Goal: Information Seeking & Learning: Compare options

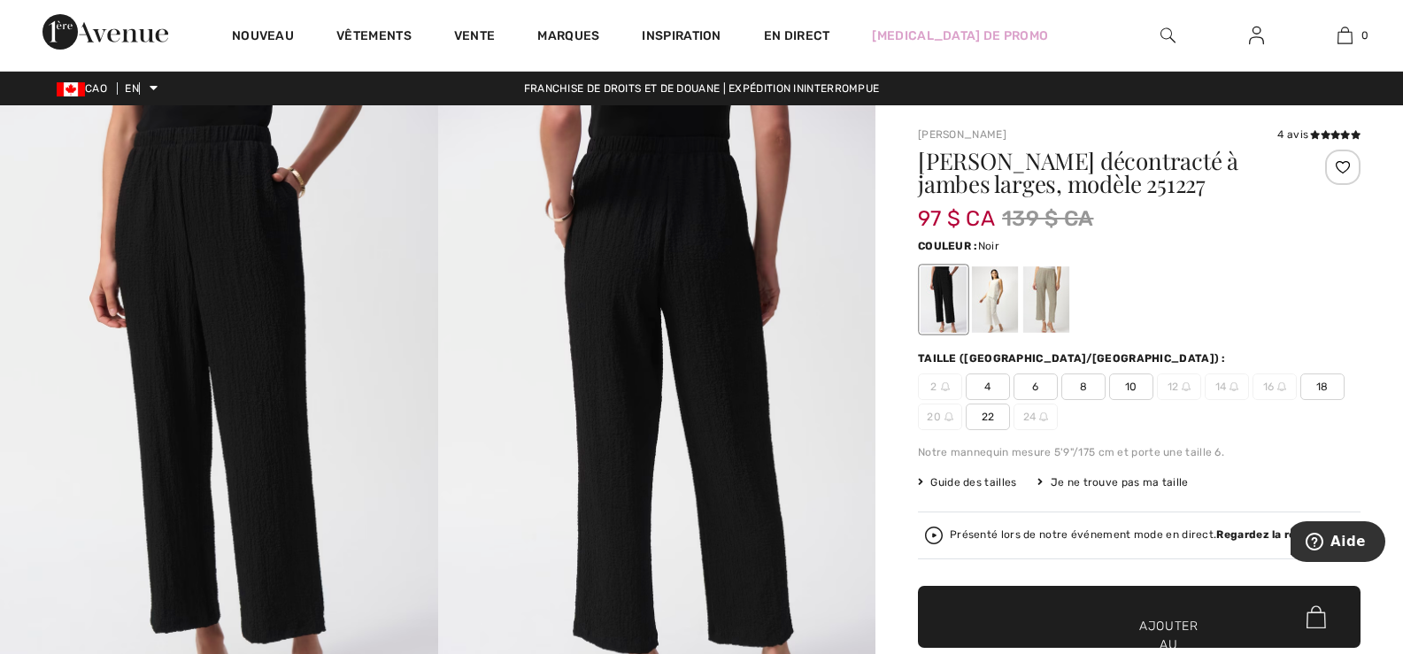
click at [1340, 167] on div at bounding box center [1342, 167] width 35 height 35
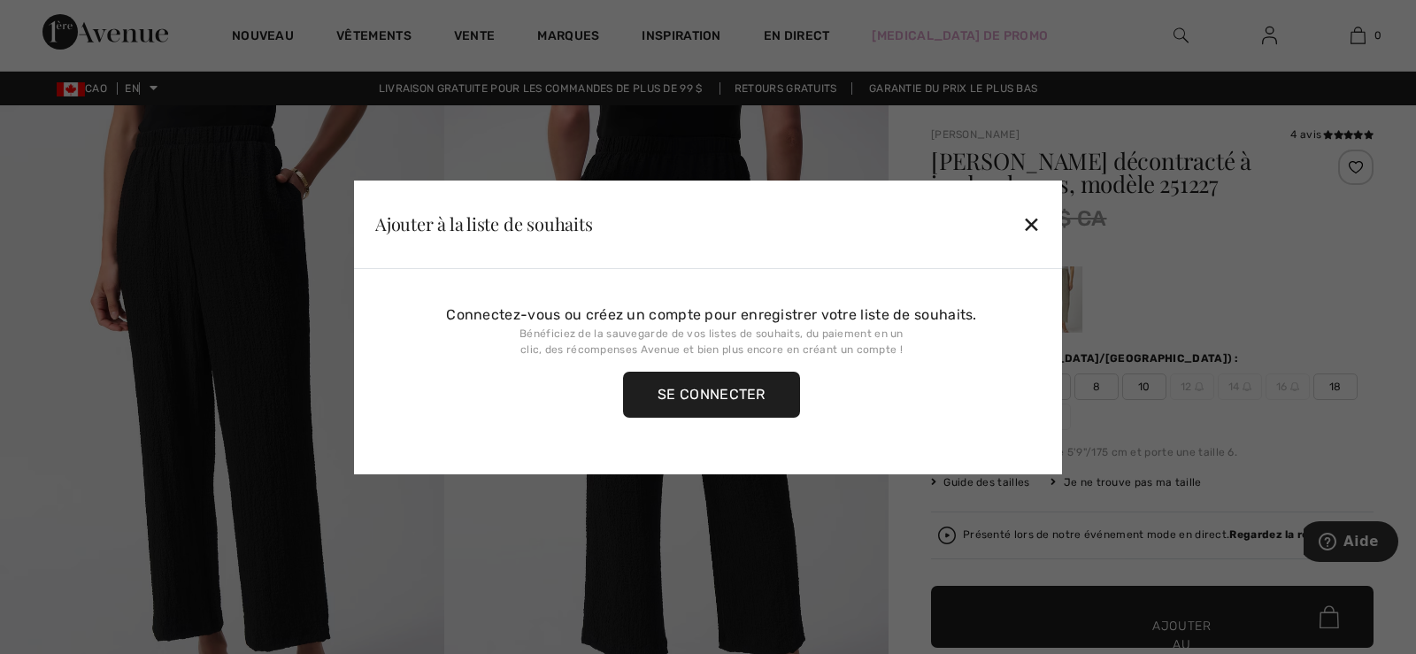
click at [1031, 223] on font "✕" at bounding box center [1031, 225] width 19 height 26
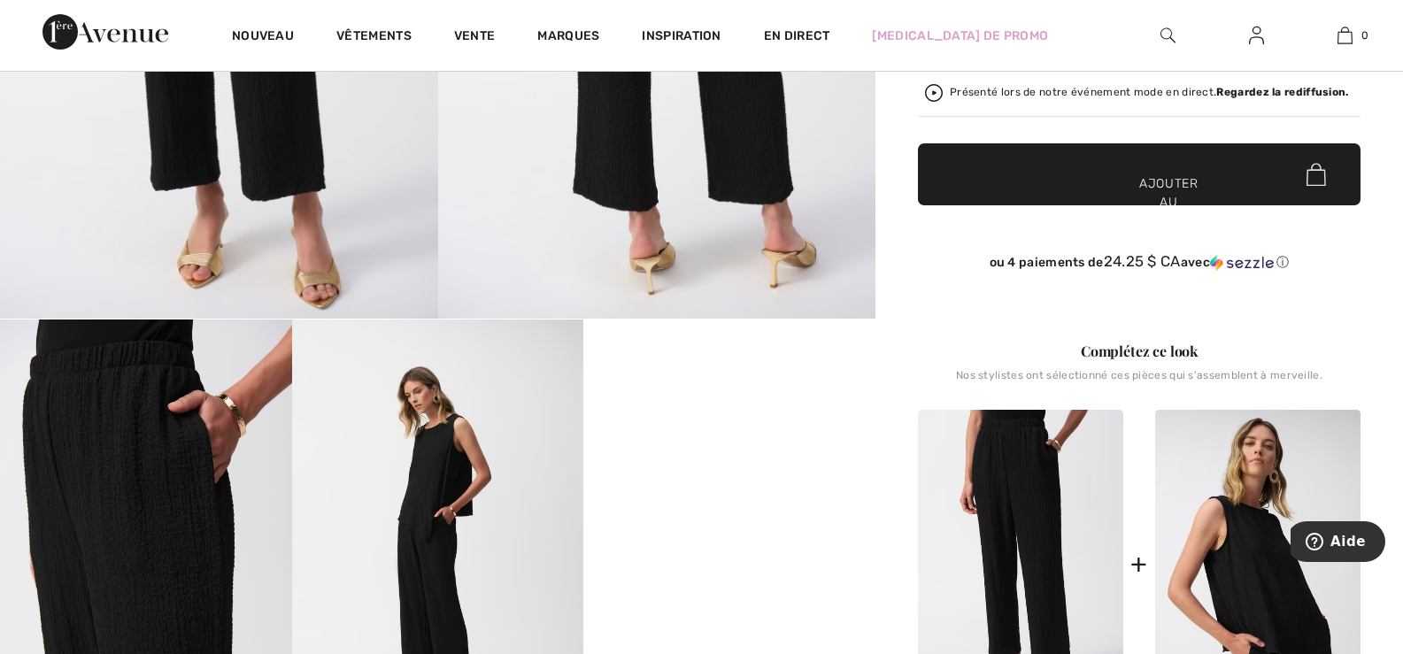
scroll to position [531, 0]
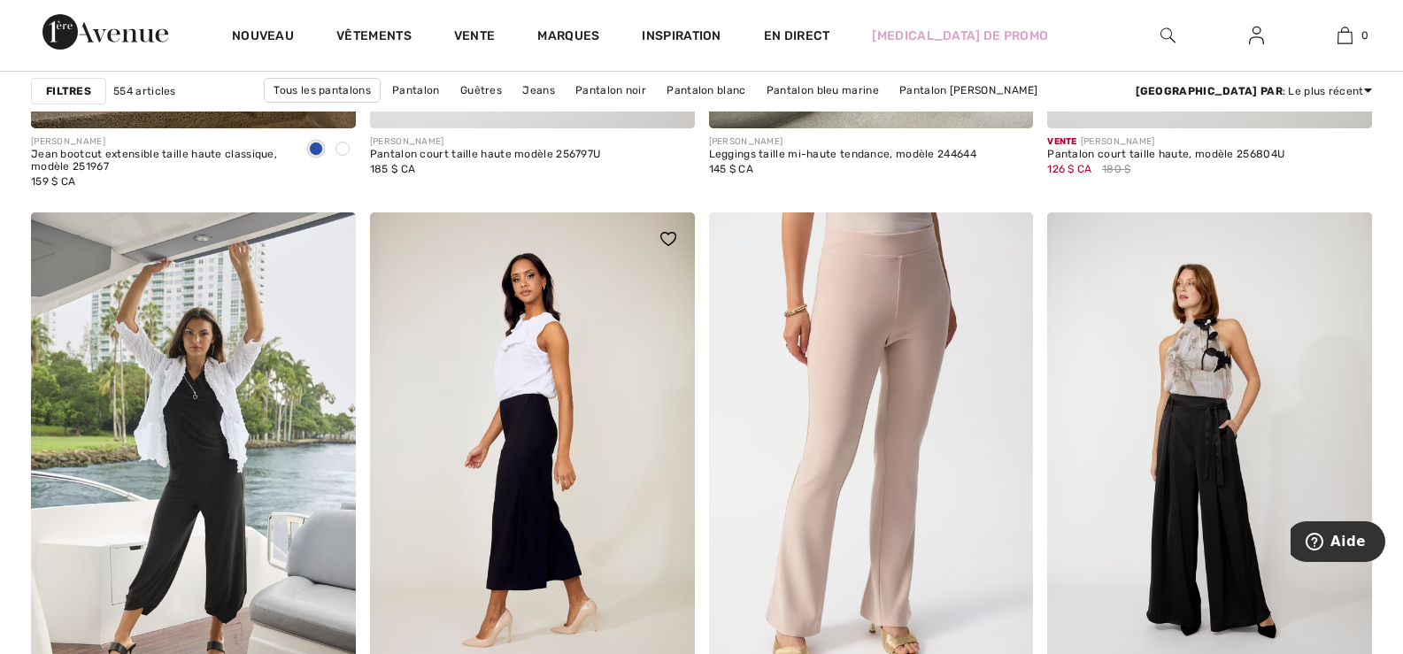
scroll to position [1859, 0]
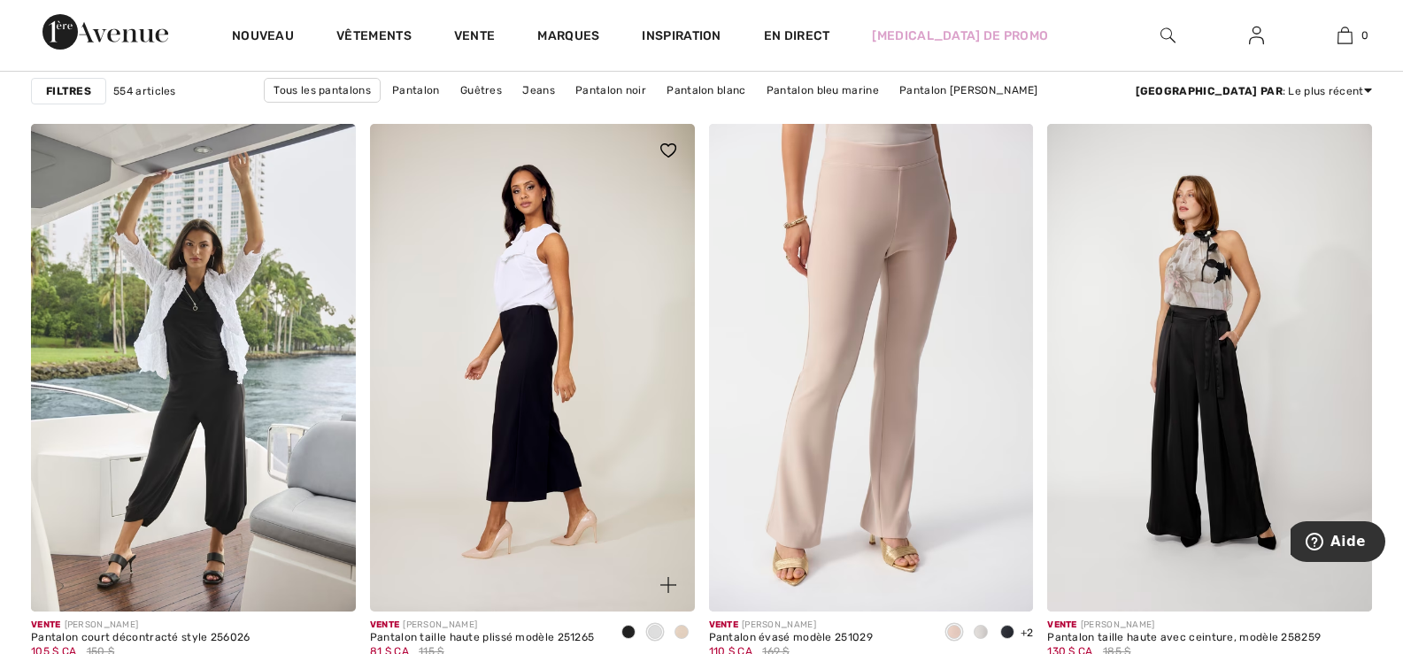
click at [530, 387] on img at bounding box center [532, 367] width 325 height 487
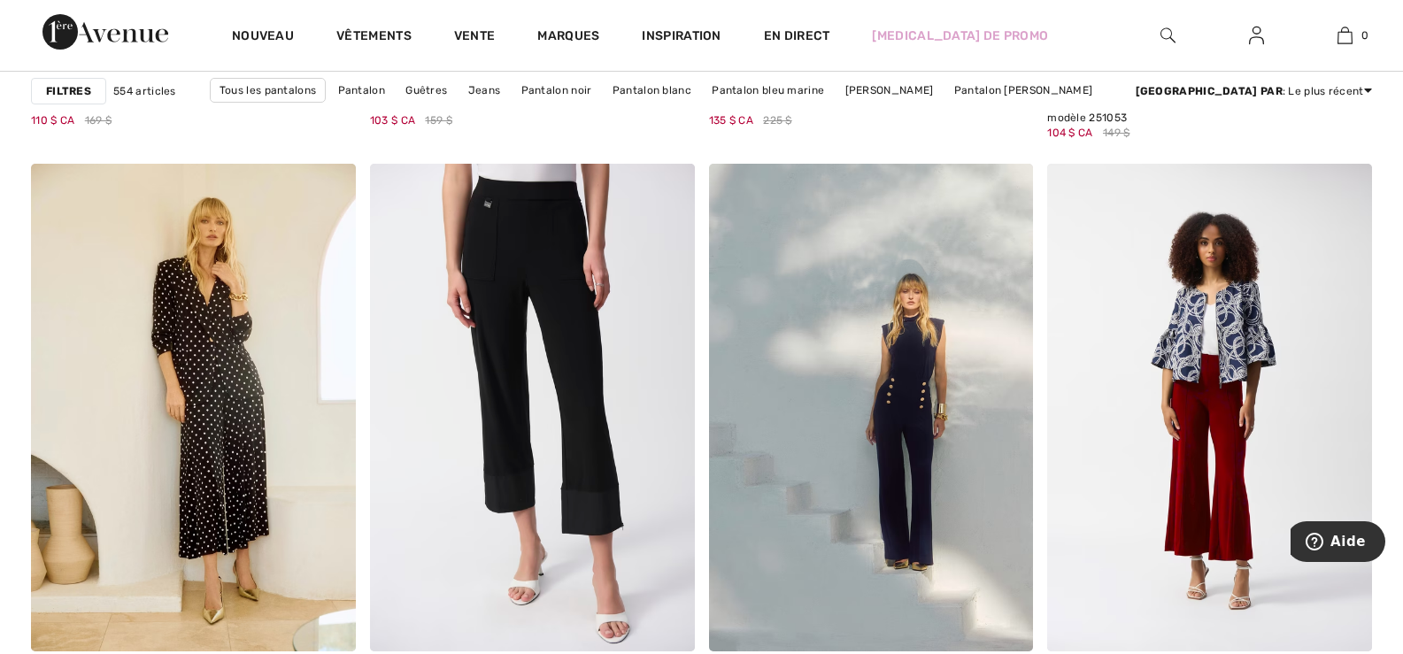
scroll to position [8675, 0]
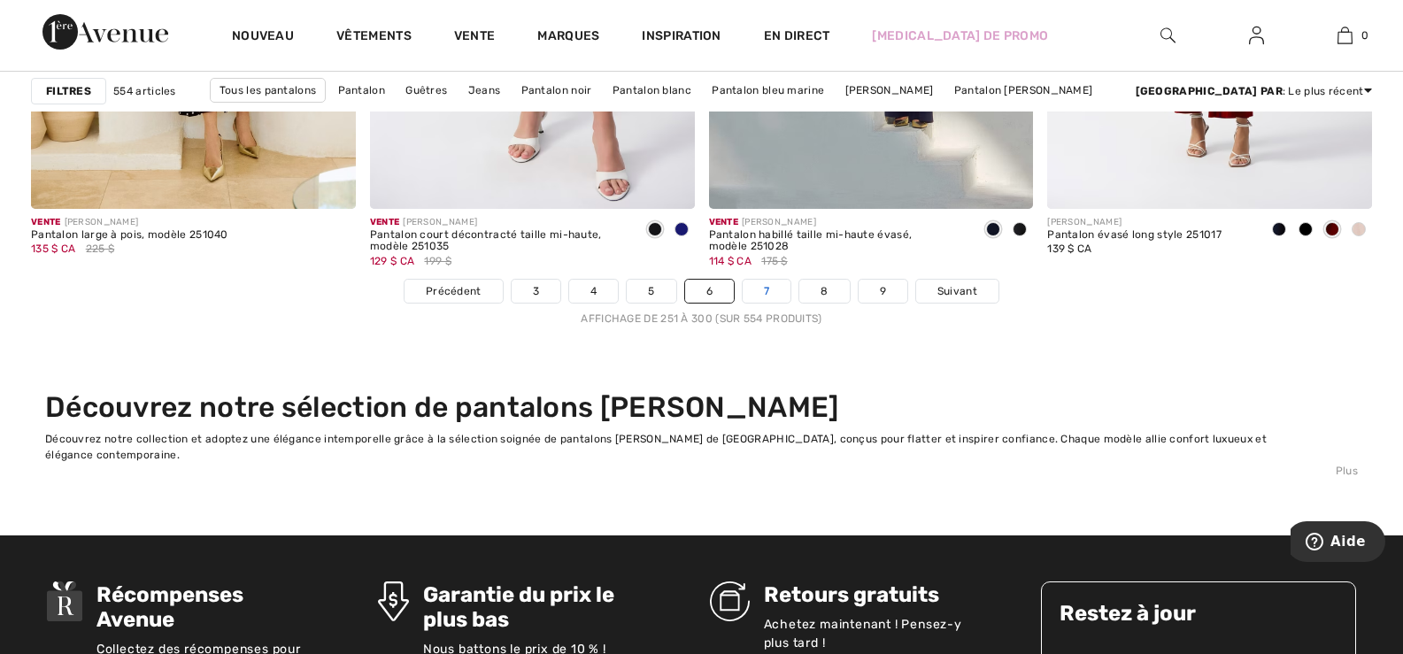
click at [771, 293] on link "7" at bounding box center [767, 291] width 48 height 23
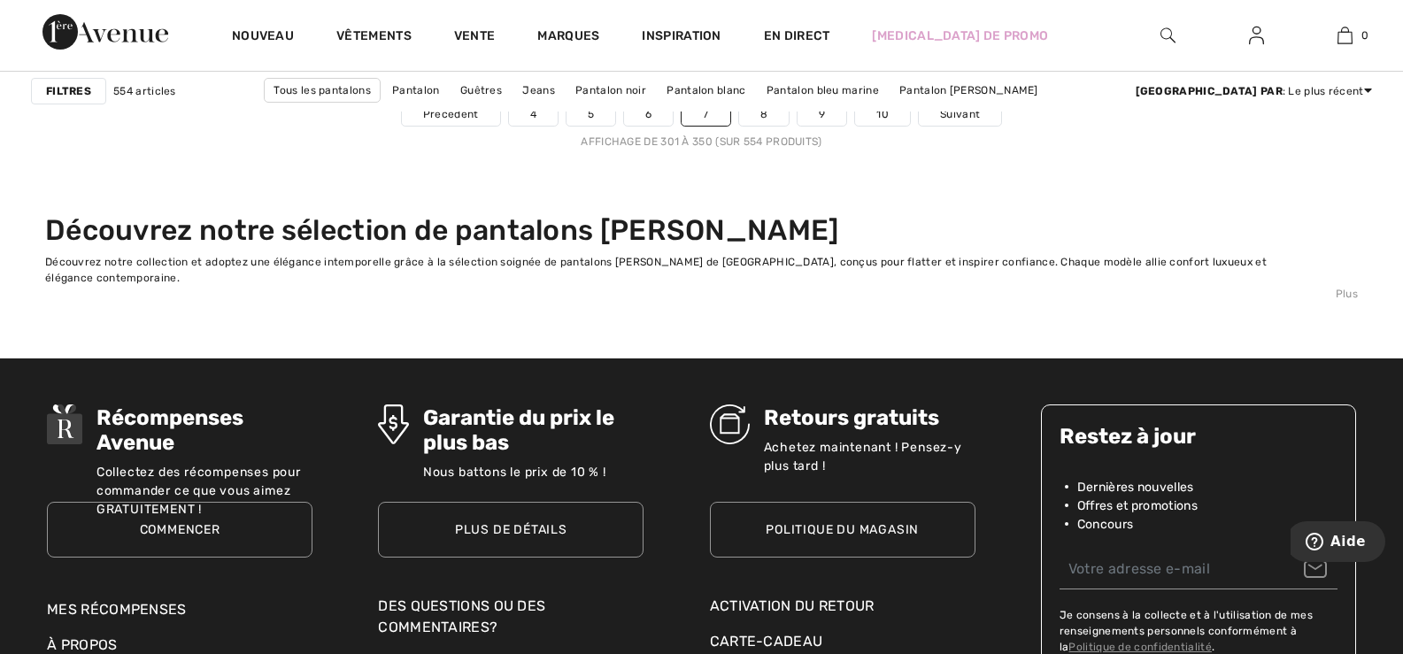
scroll to position [8763, 0]
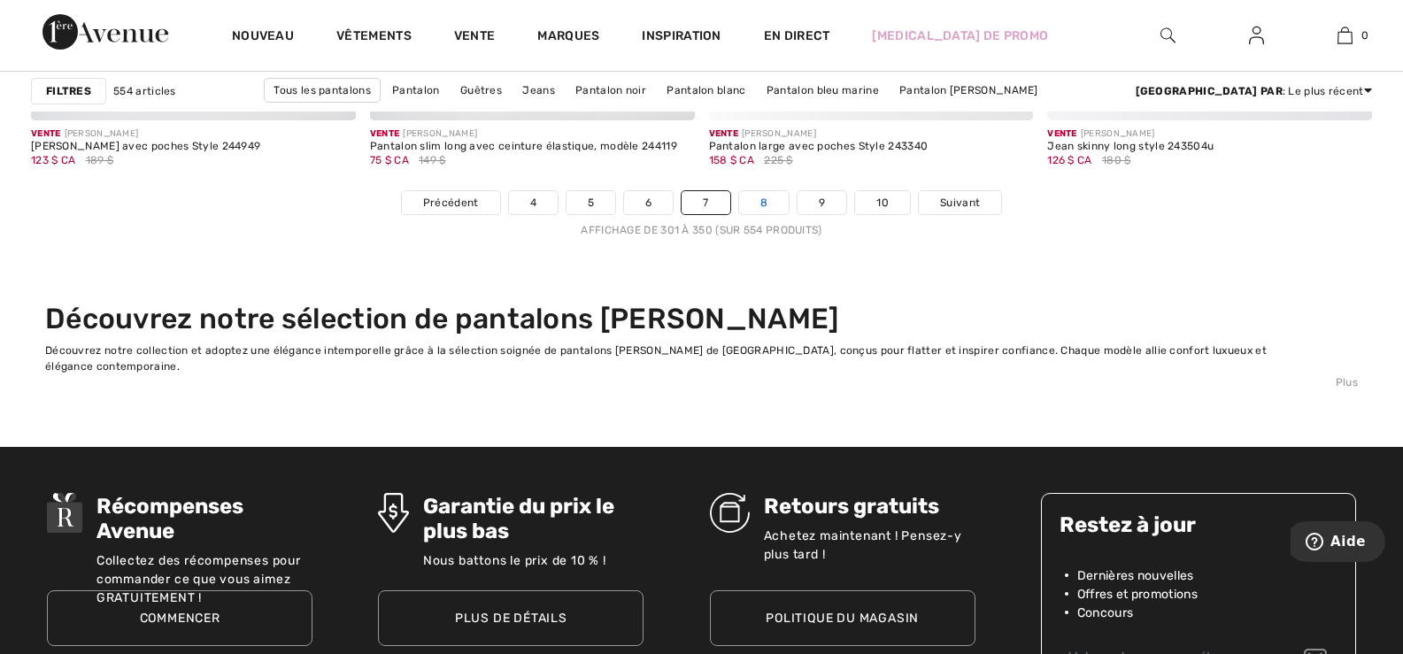
click at [762, 204] on font "8" at bounding box center [763, 203] width 7 height 12
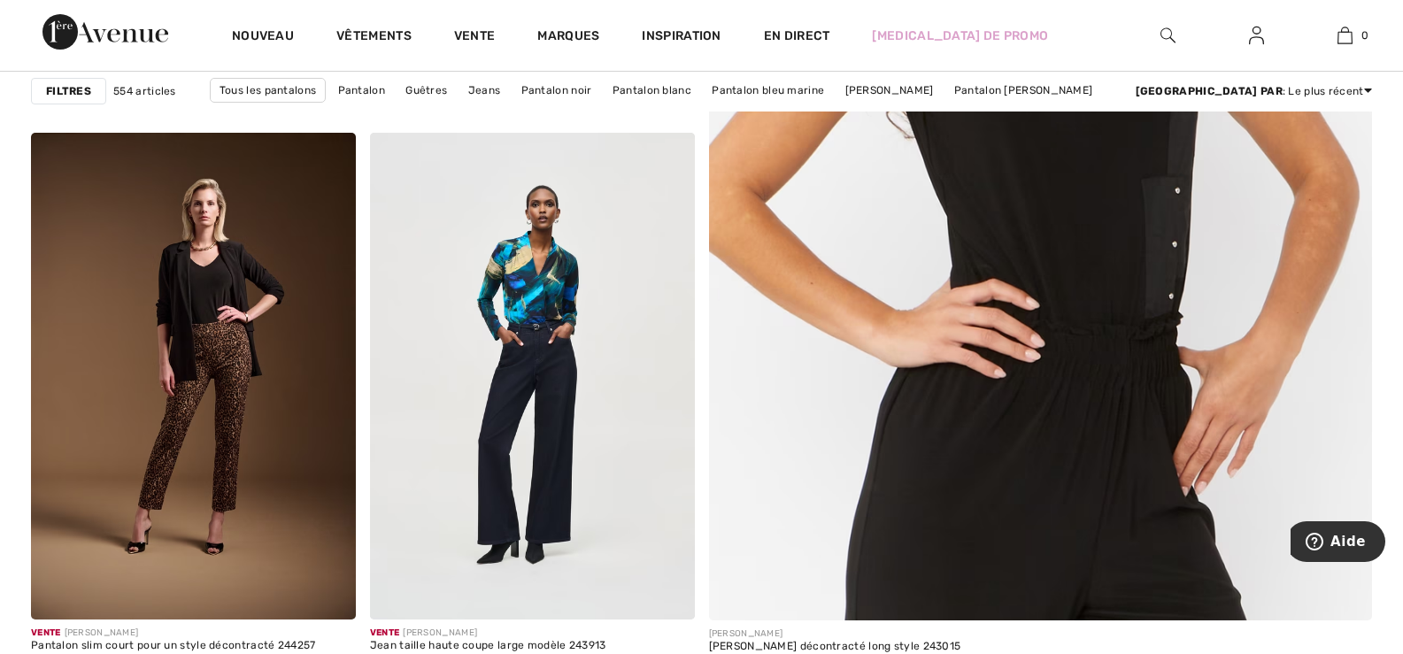
scroll to position [797, 0]
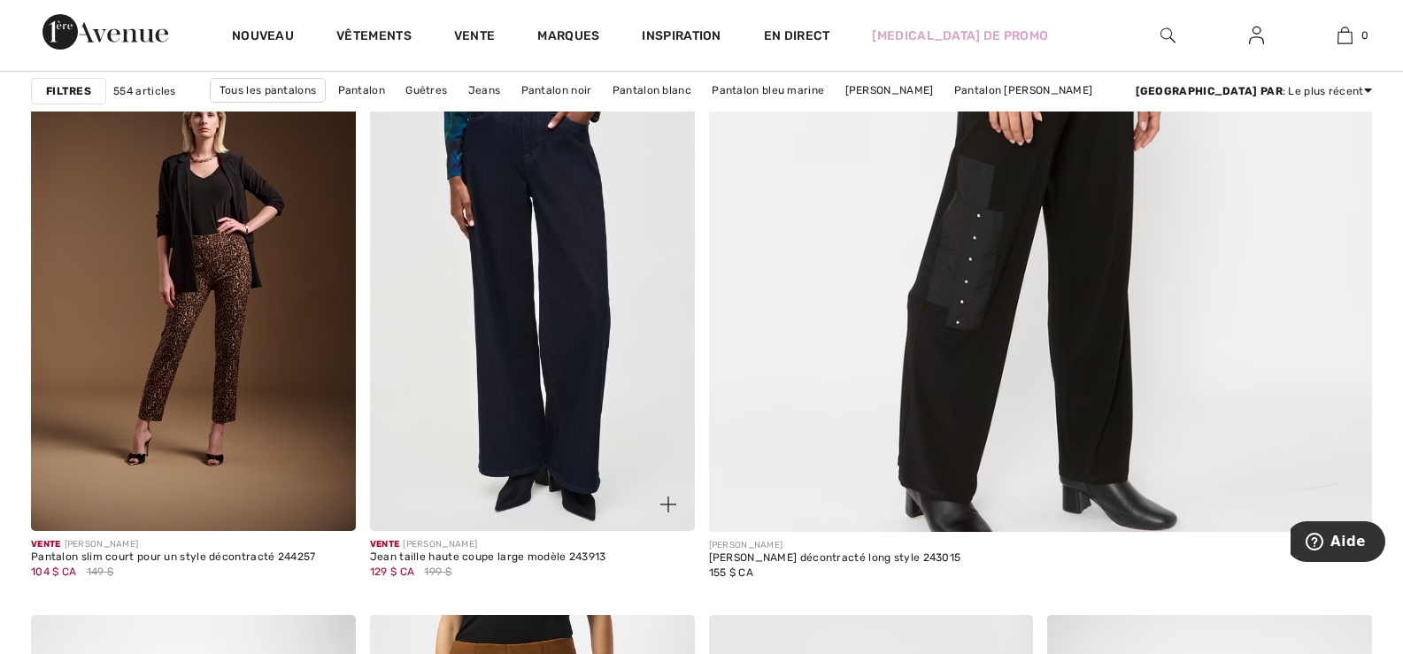
click at [570, 343] on img at bounding box center [532, 287] width 325 height 487
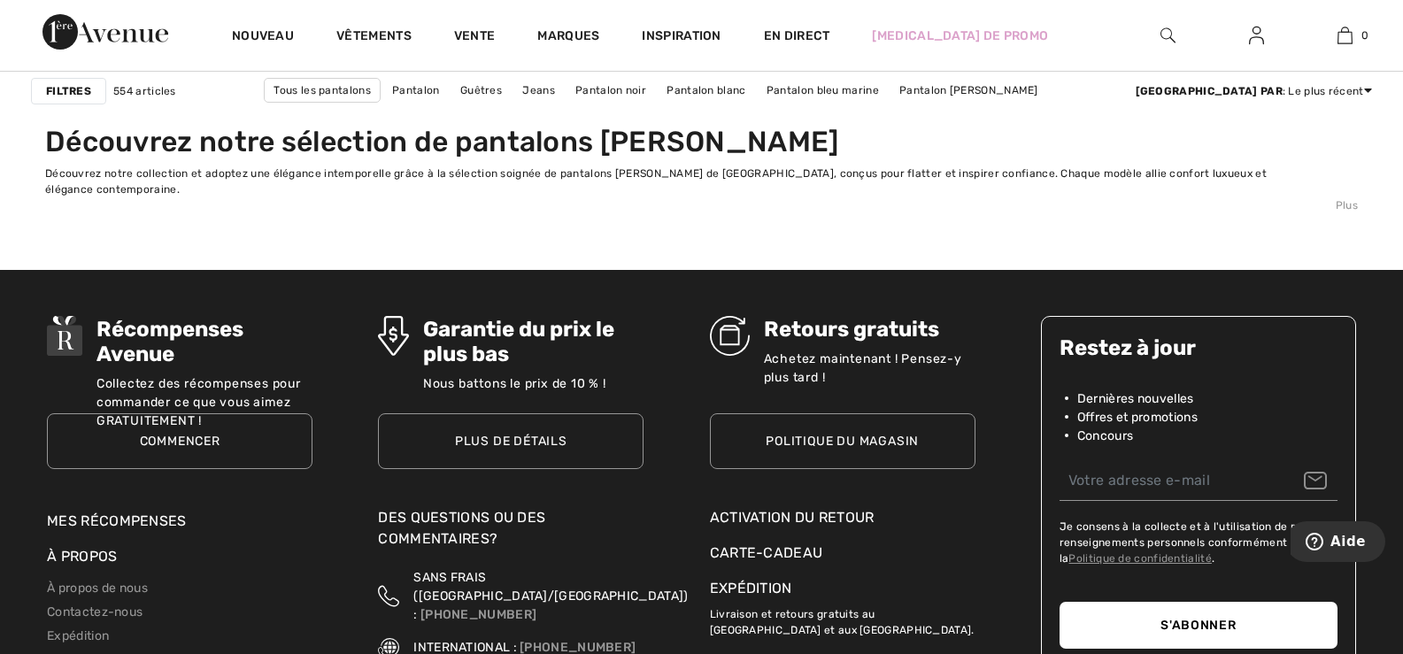
scroll to position [8675, 0]
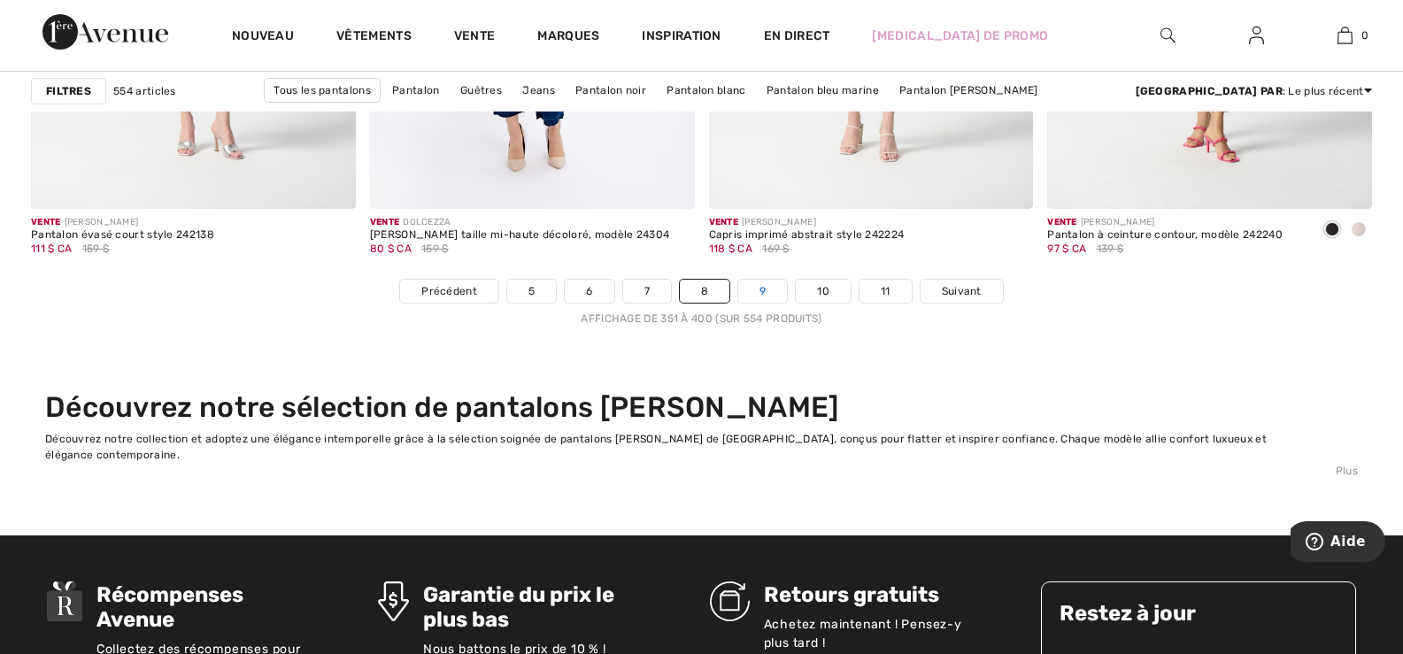
click at [756, 289] on link "9" at bounding box center [762, 291] width 49 height 23
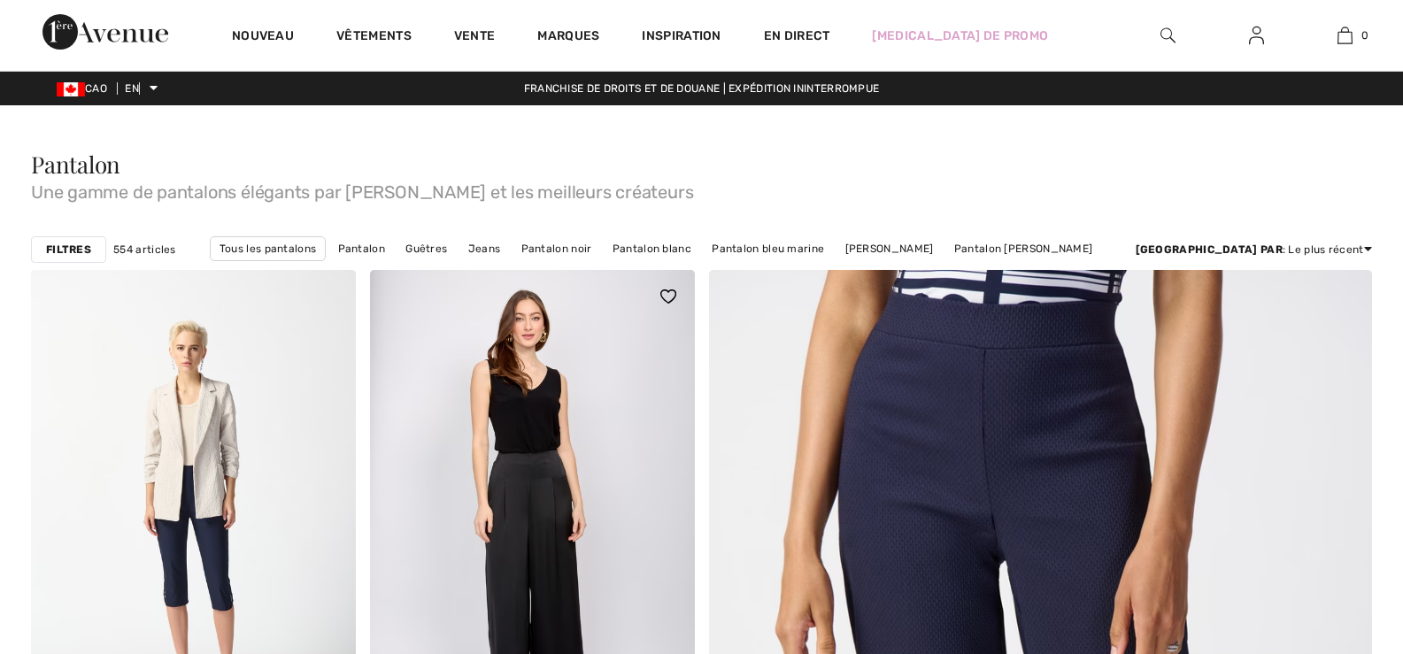
checkbox input "true"
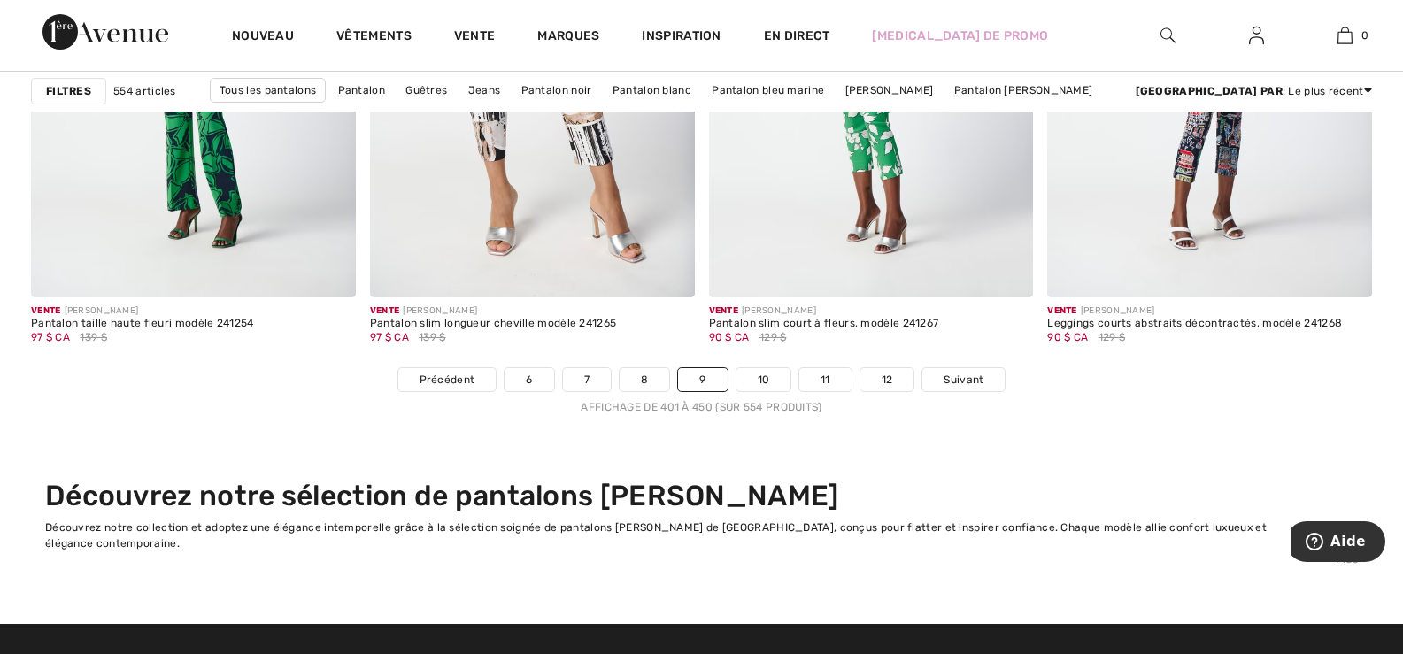
scroll to position [8675, 0]
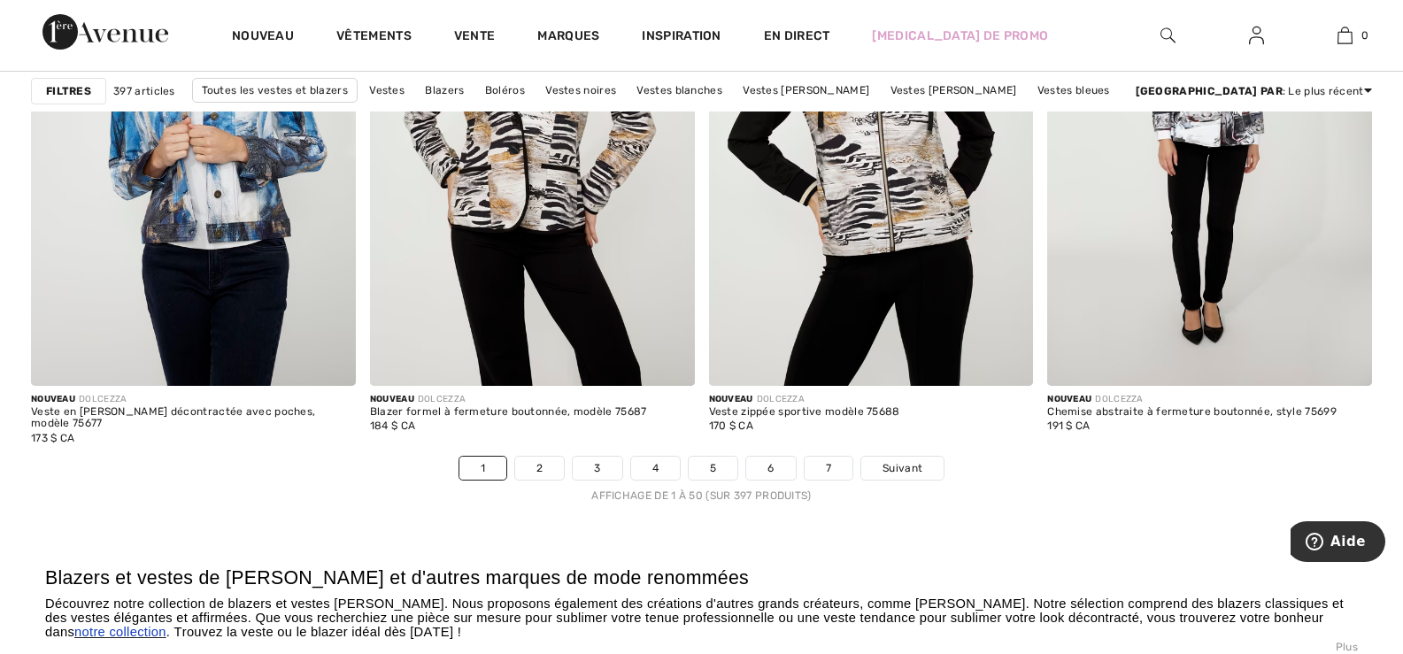
scroll to position [8763, 0]
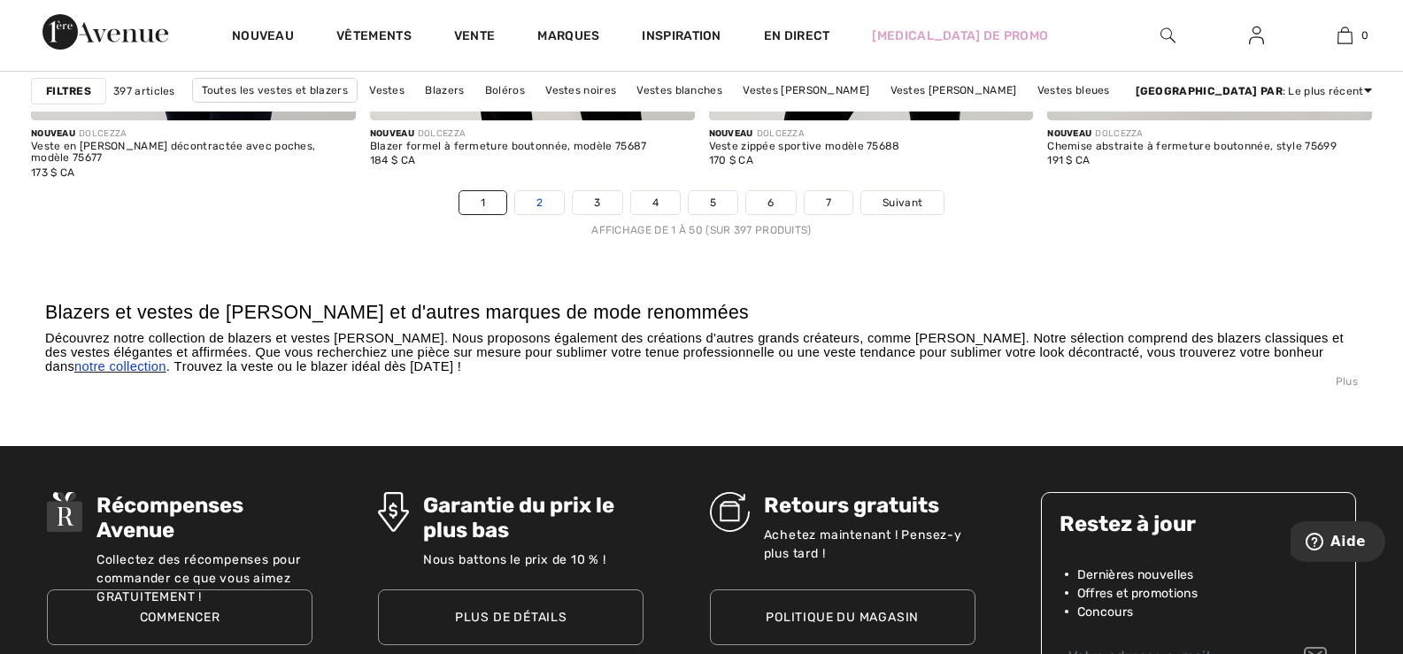
click at [540, 199] on font "2" at bounding box center [539, 203] width 6 height 12
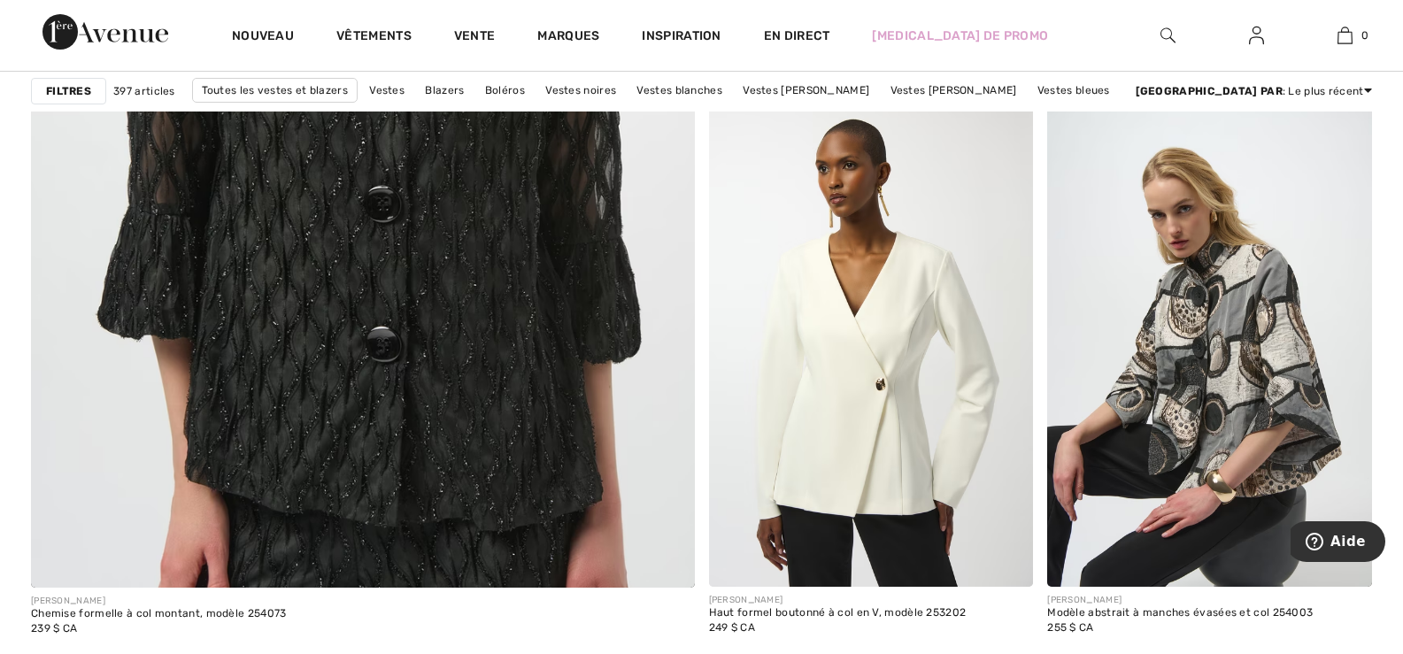
scroll to position [5311, 0]
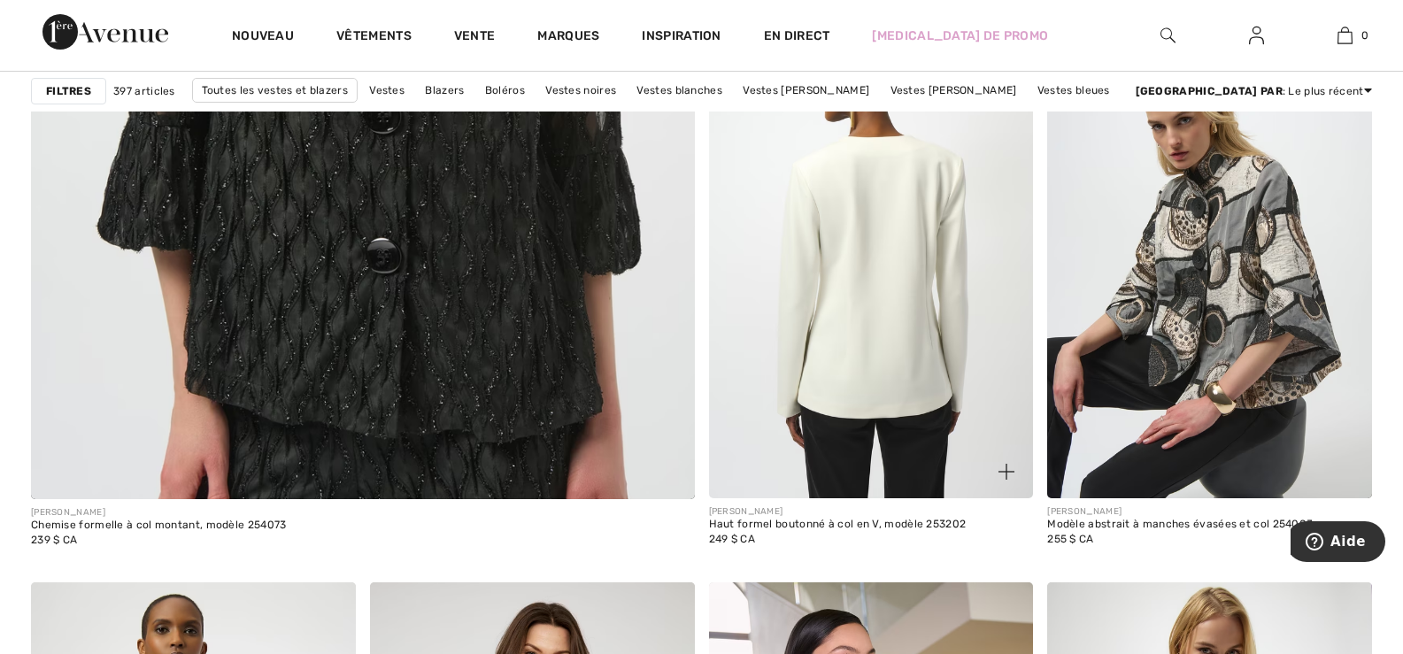
click at [852, 314] on img at bounding box center [871, 255] width 325 height 487
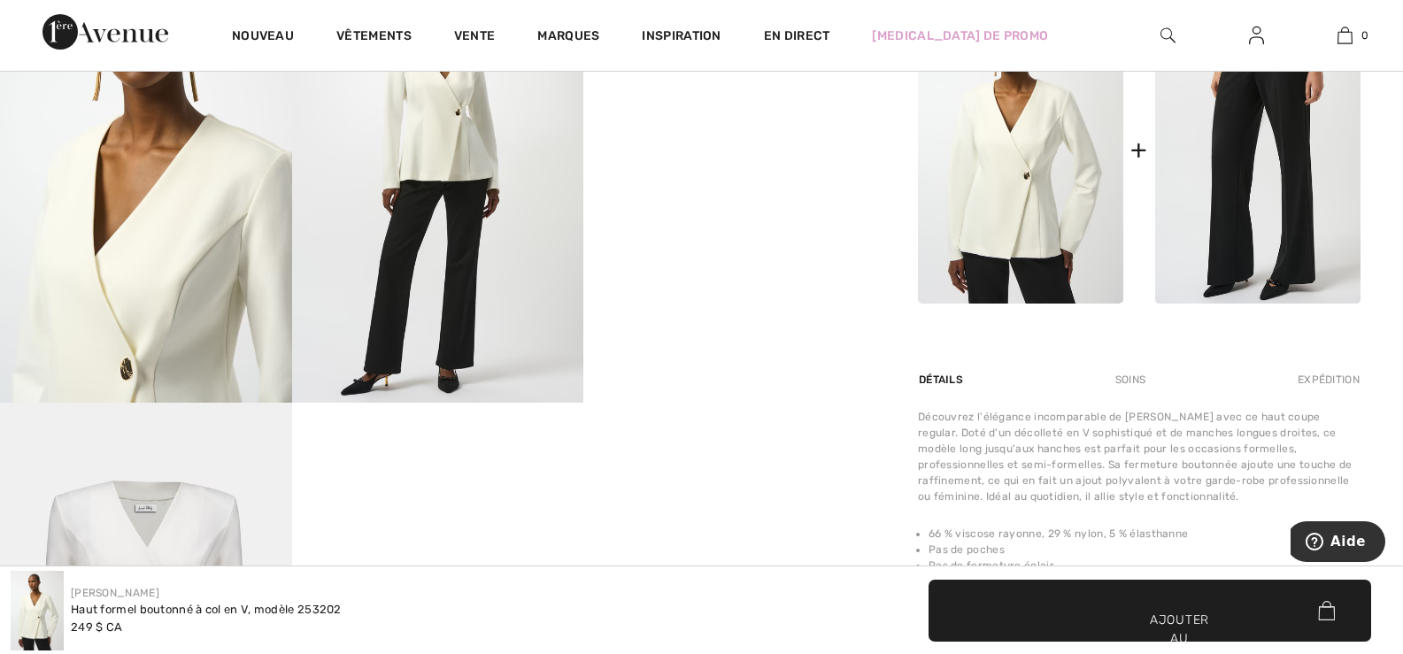
scroll to position [620, 0]
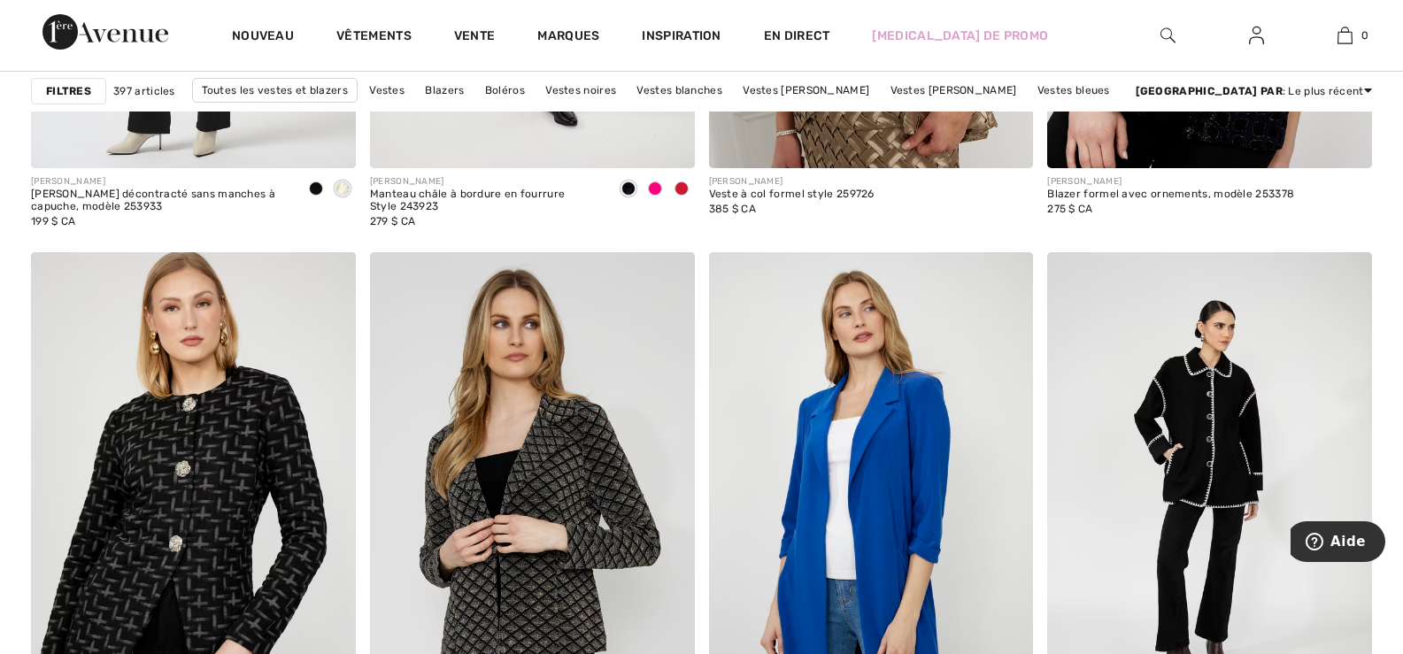
scroll to position [8586, 0]
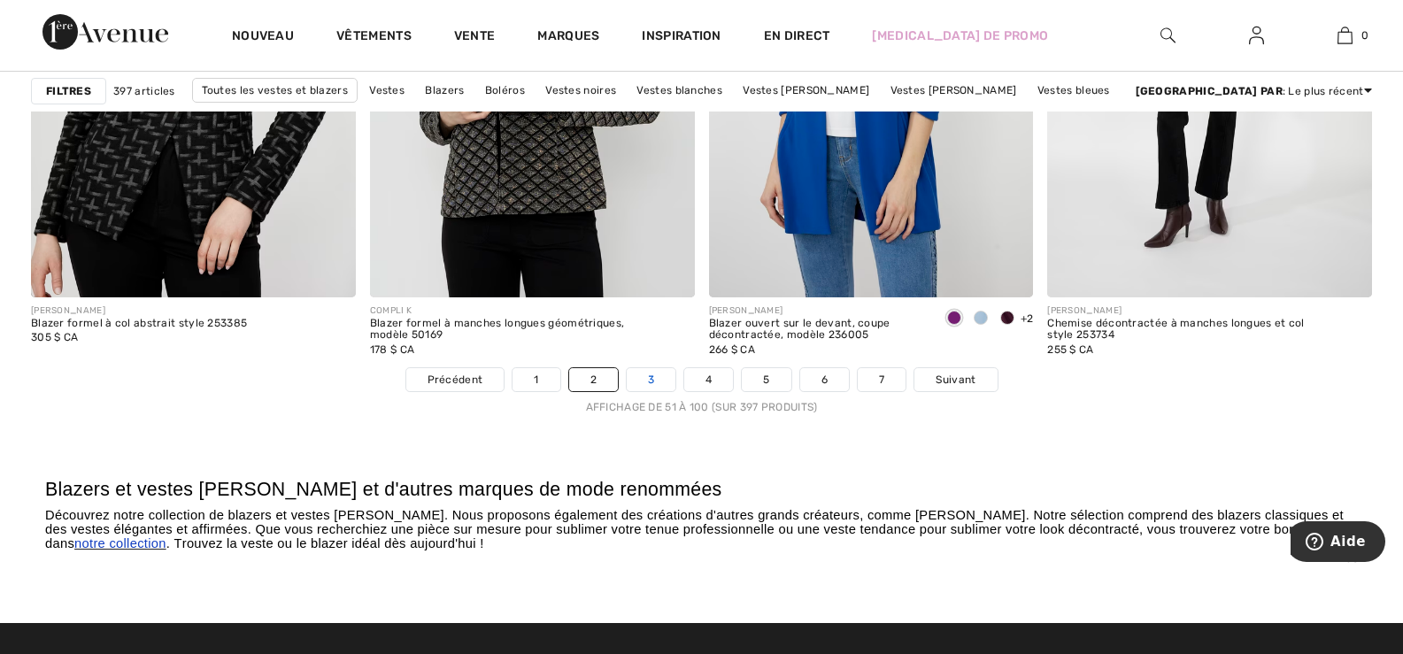
click at [655, 382] on link "3" at bounding box center [651, 379] width 49 height 23
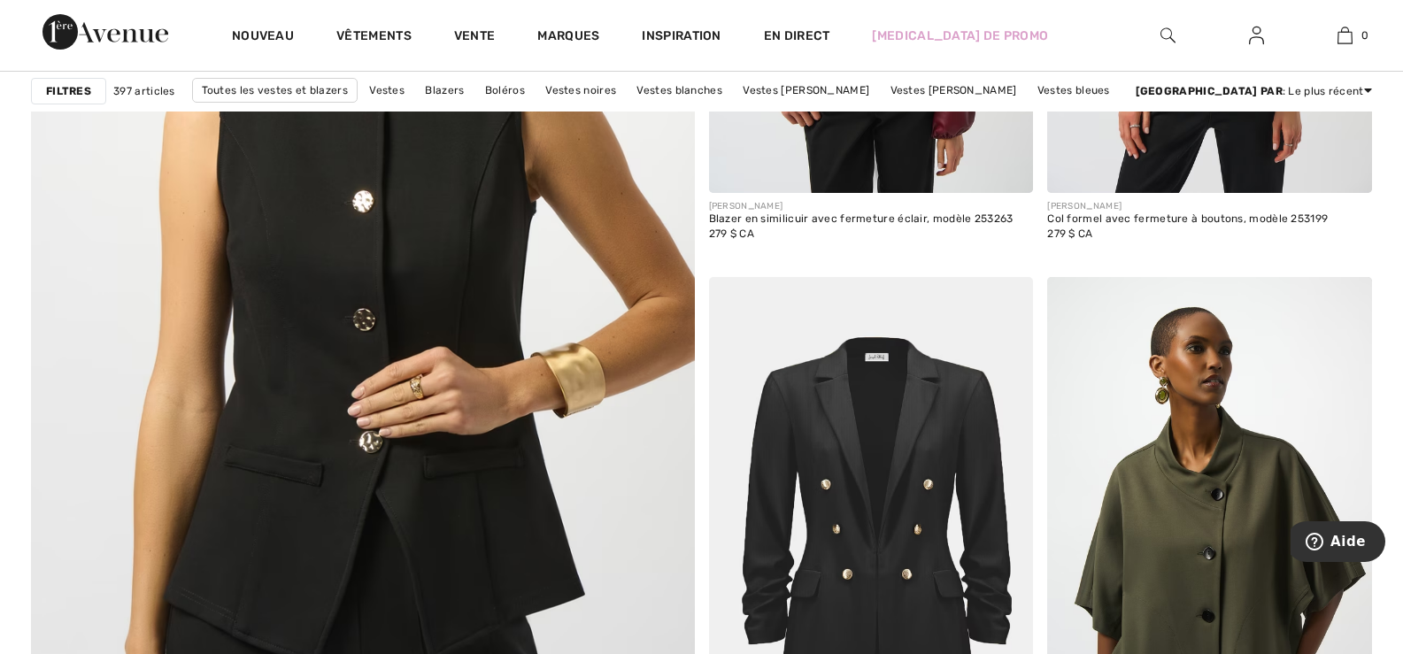
scroll to position [5134, 0]
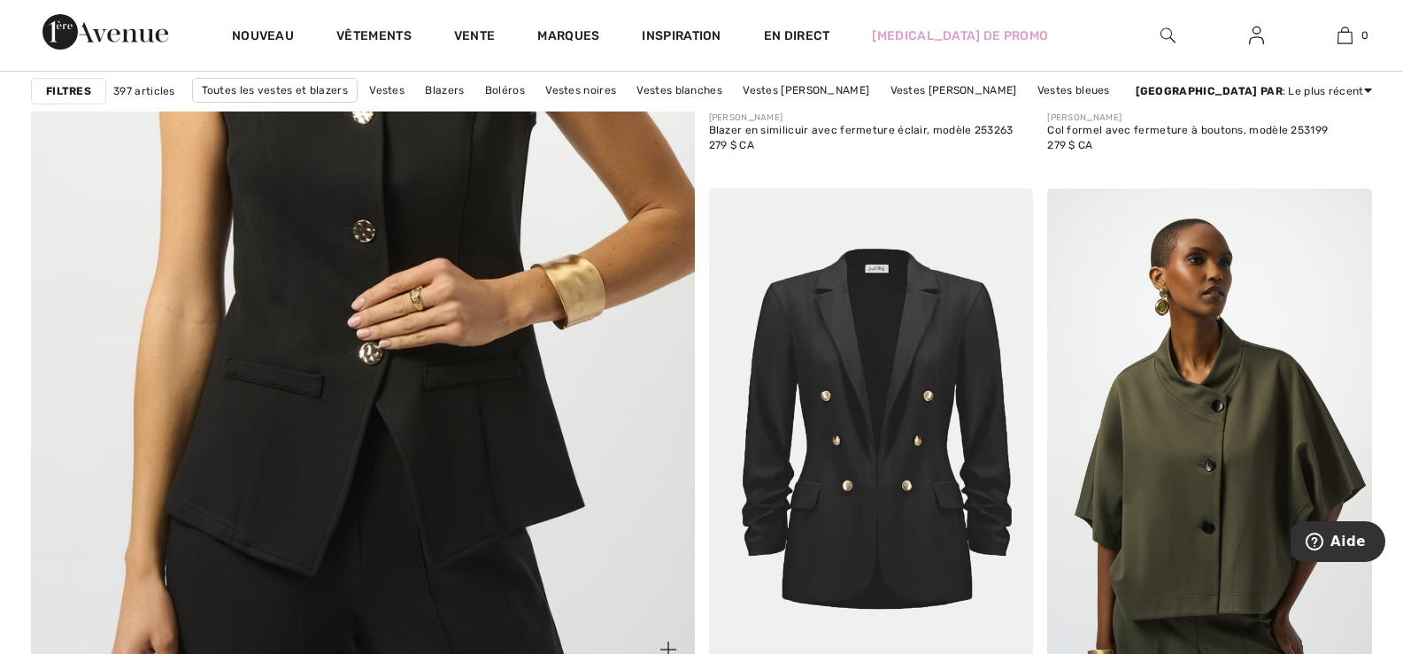
click at [449, 439] on img at bounding box center [363, 215] width 796 height 1194
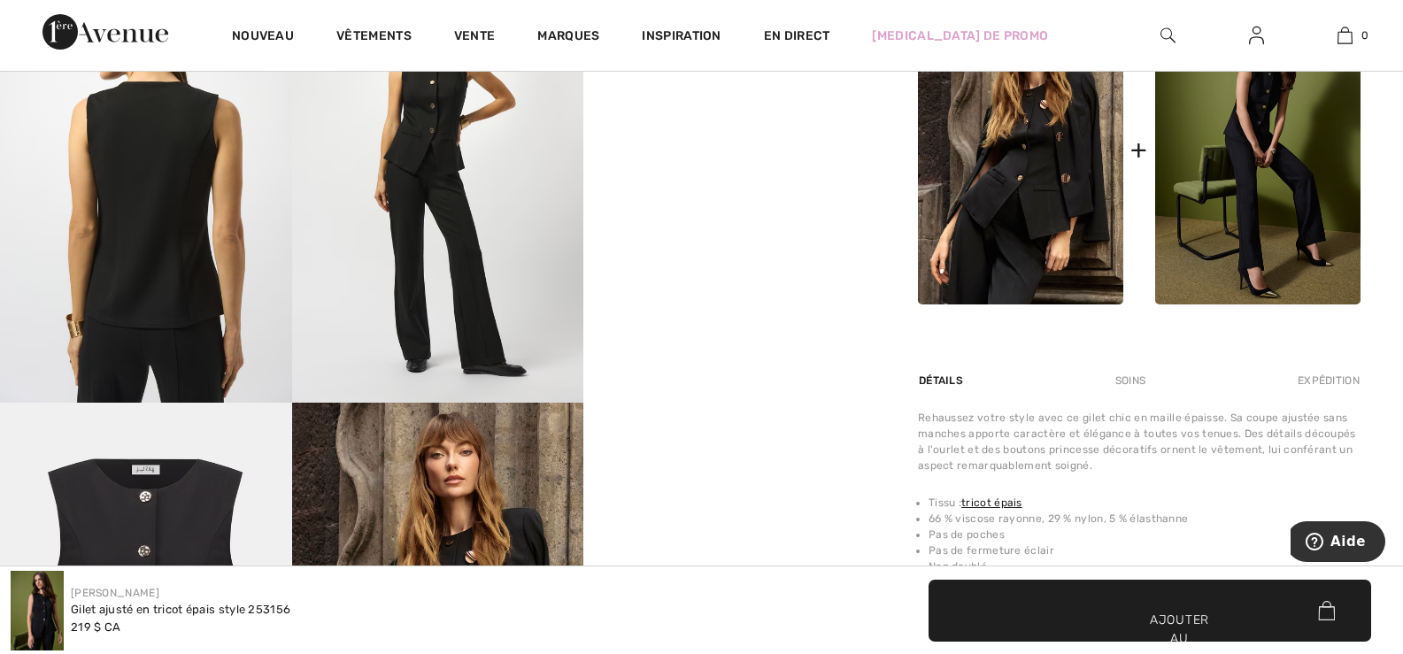
scroll to position [708, 0]
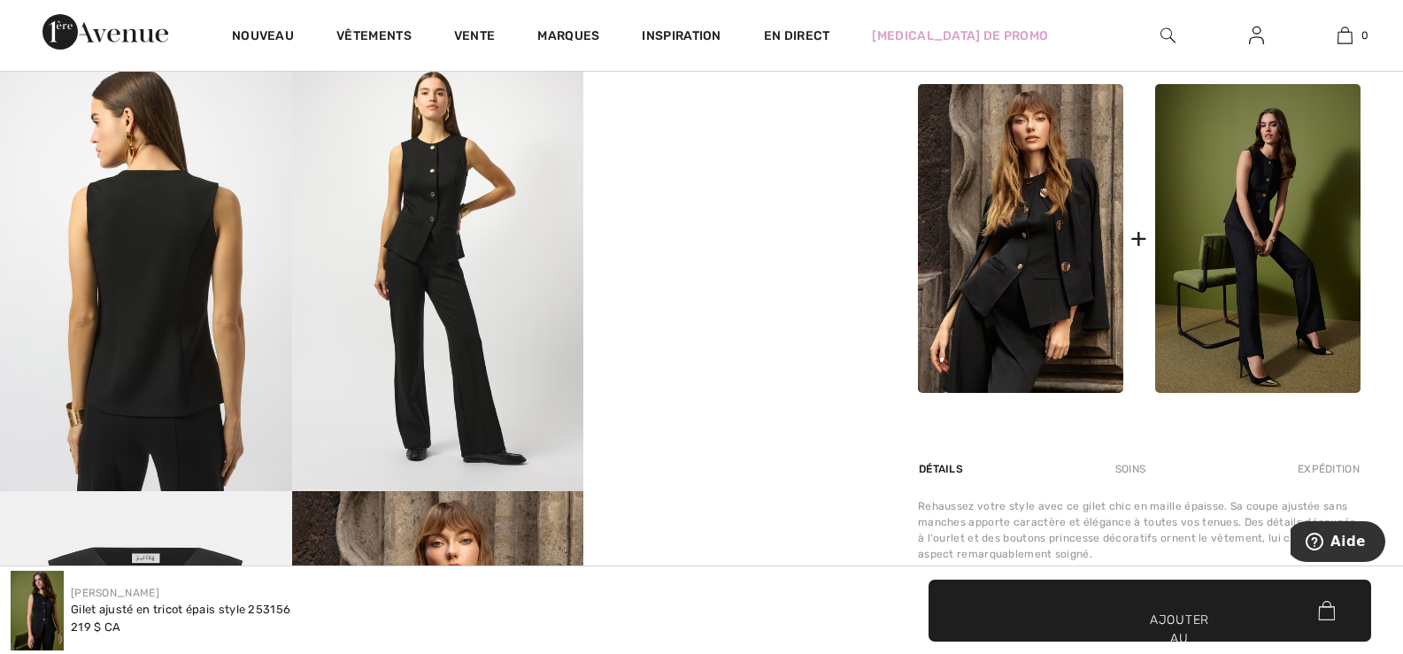
click at [1021, 237] on img at bounding box center [1020, 238] width 205 height 309
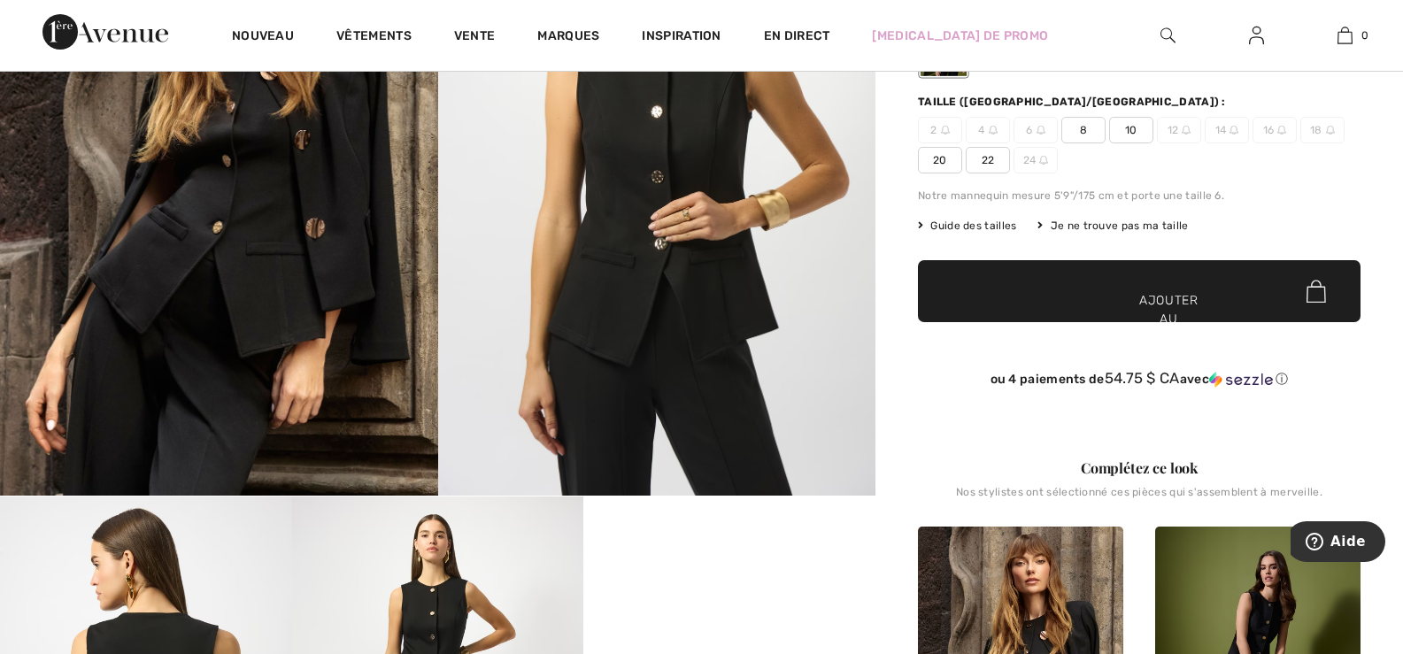
scroll to position [0, 0]
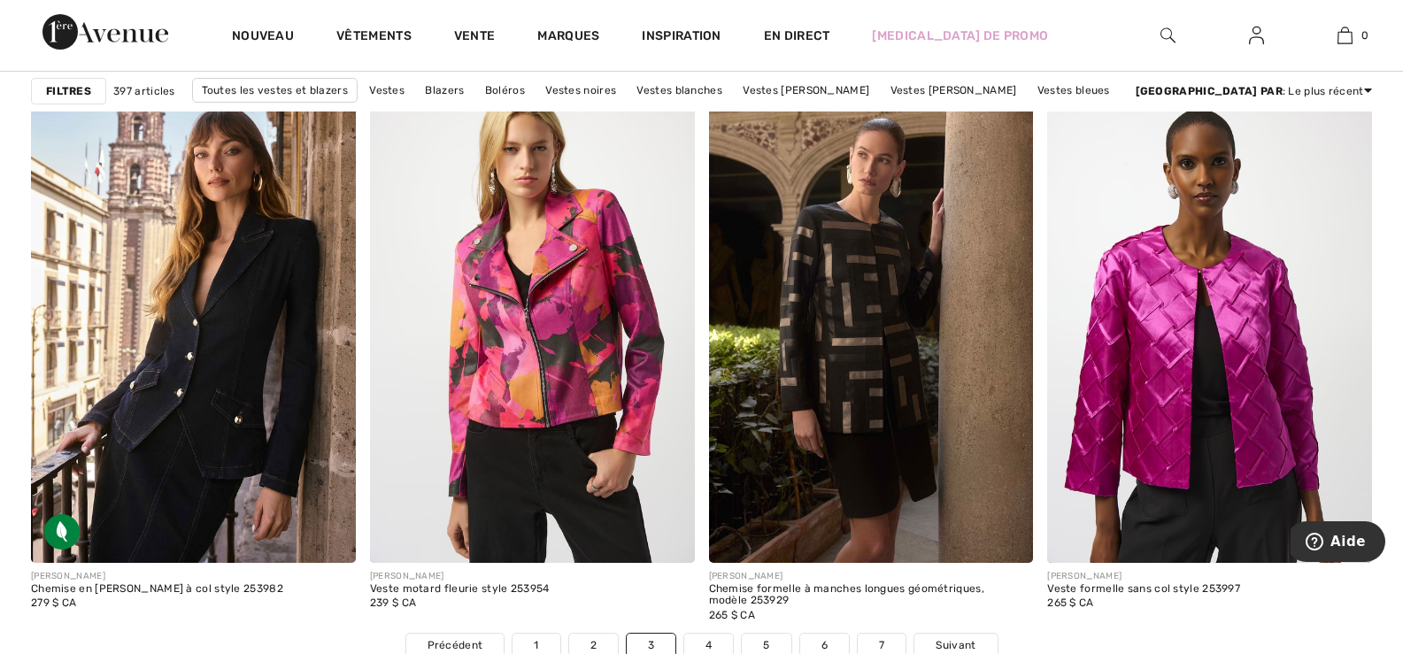
scroll to position [8586, 0]
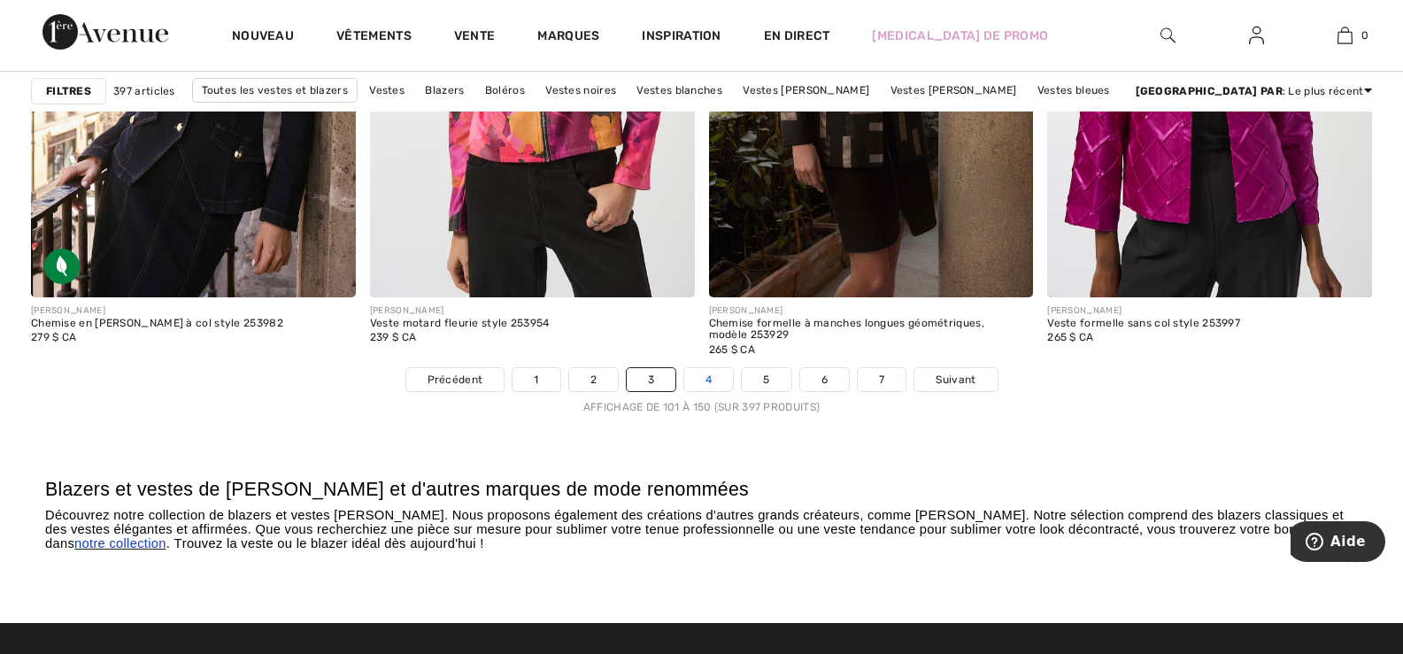
click at [709, 379] on font "4" at bounding box center [708, 380] width 6 height 12
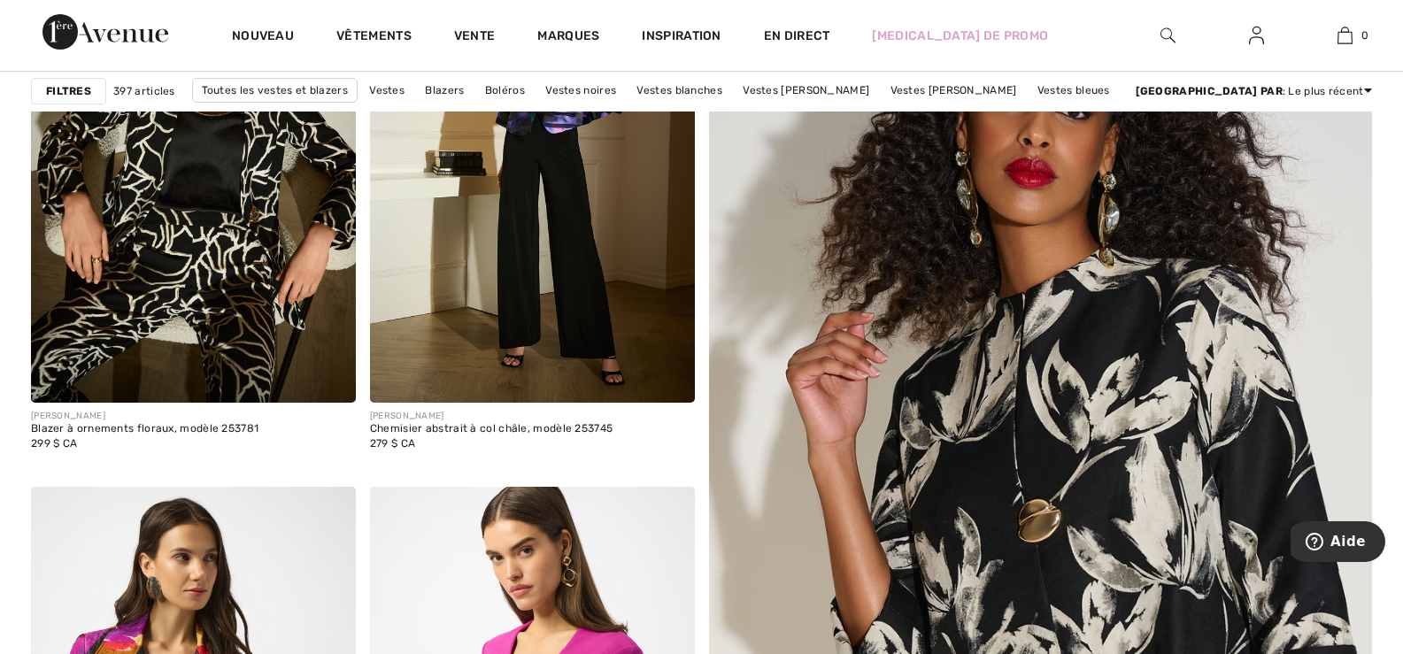
scroll to position [708, 0]
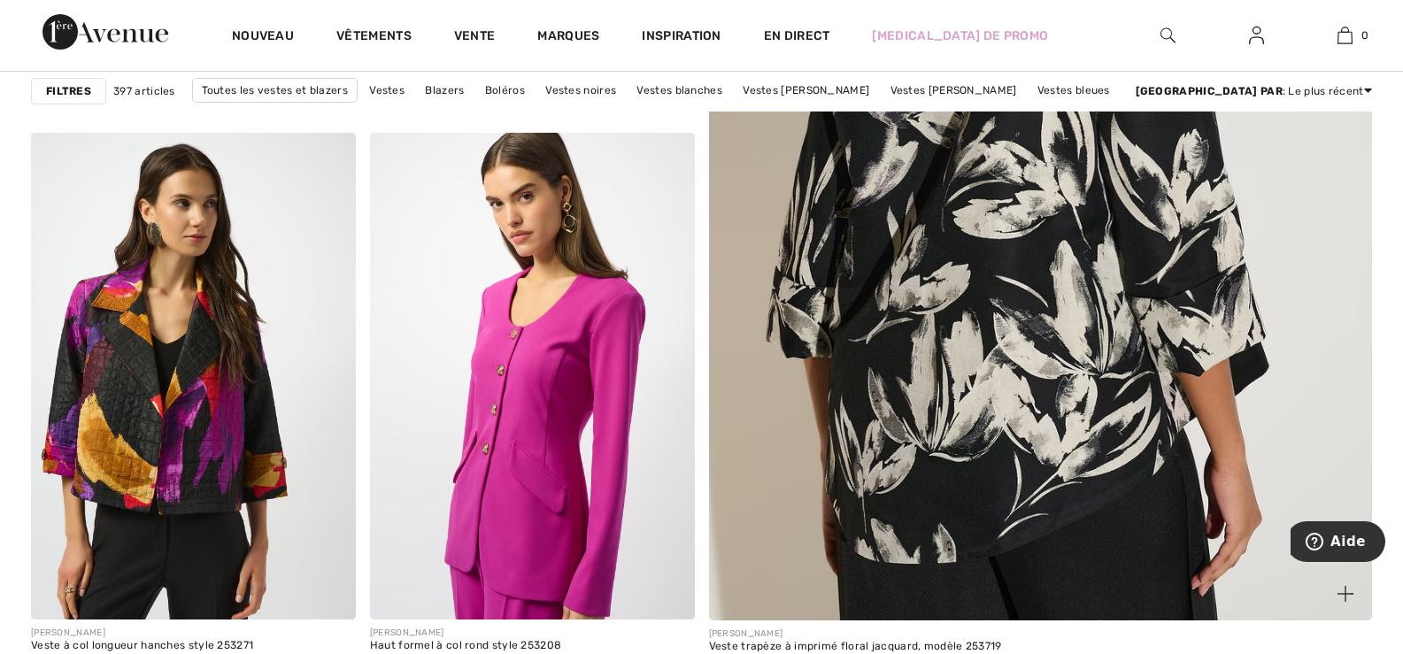
click at [1000, 389] on img at bounding box center [1041, 159] width 796 height 1194
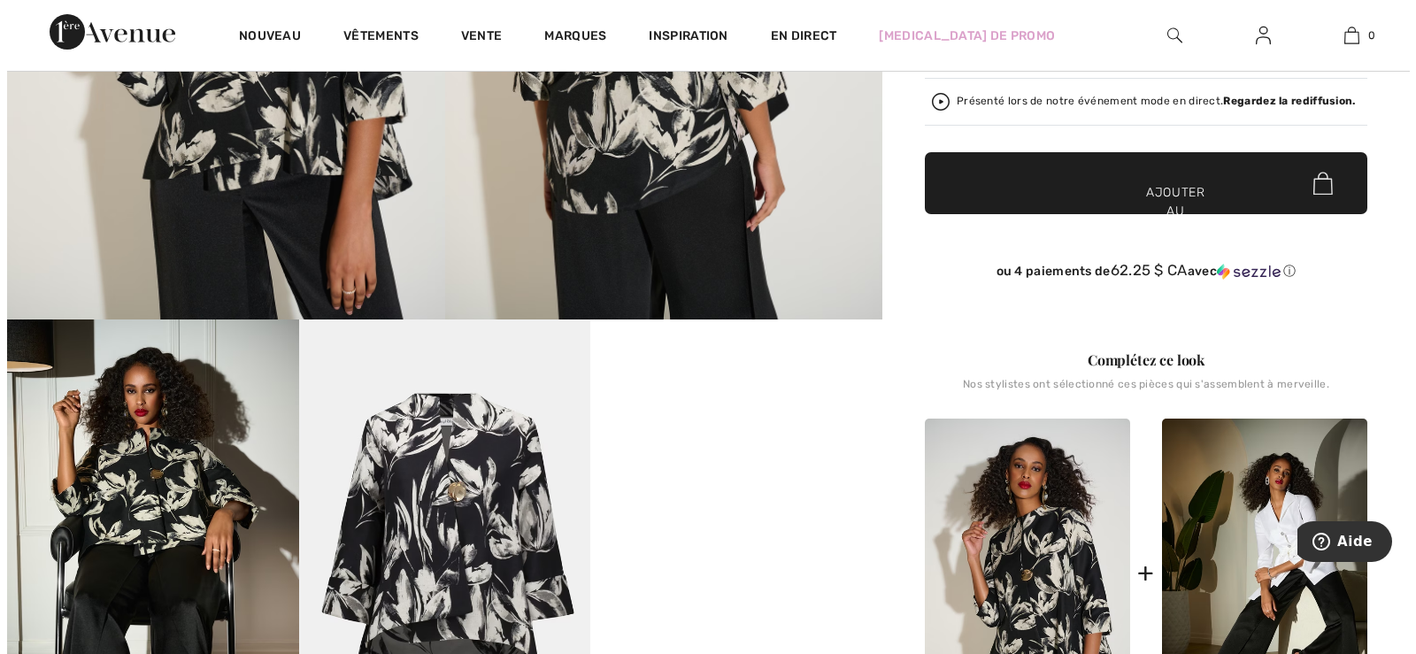
scroll to position [531, 0]
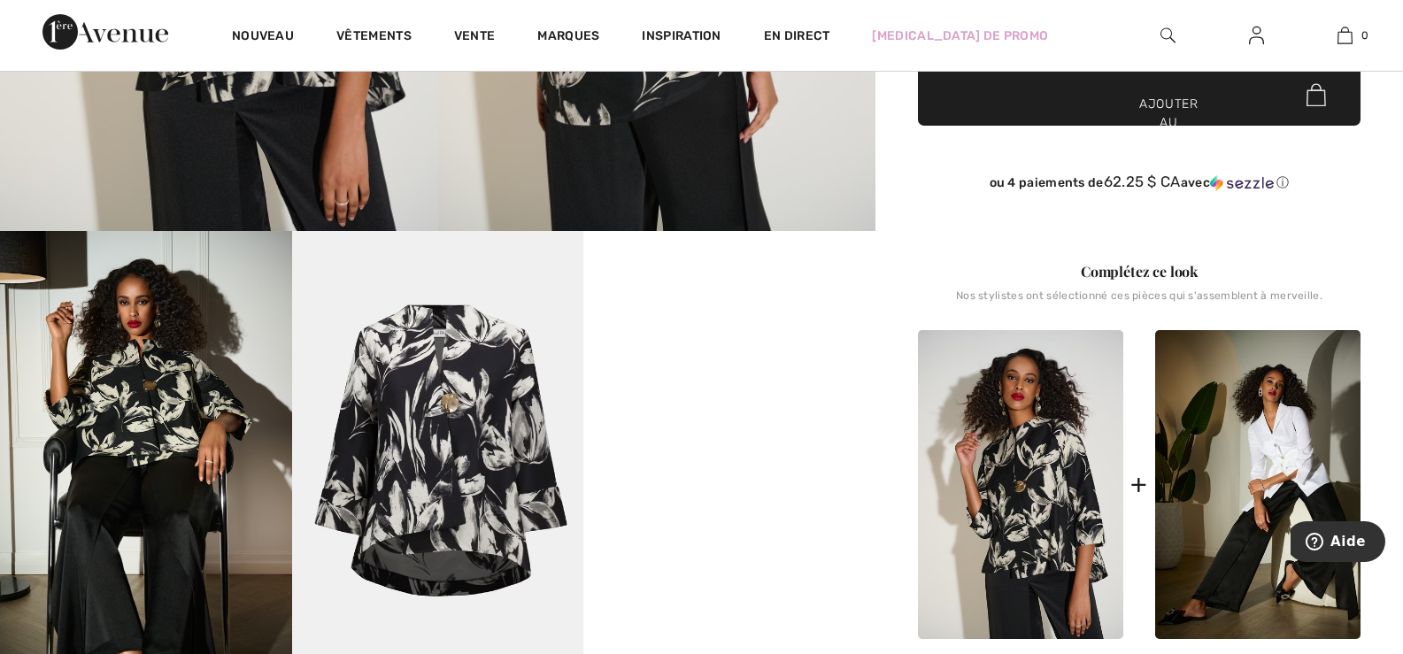
click at [443, 420] on img at bounding box center [438, 449] width 292 height 437
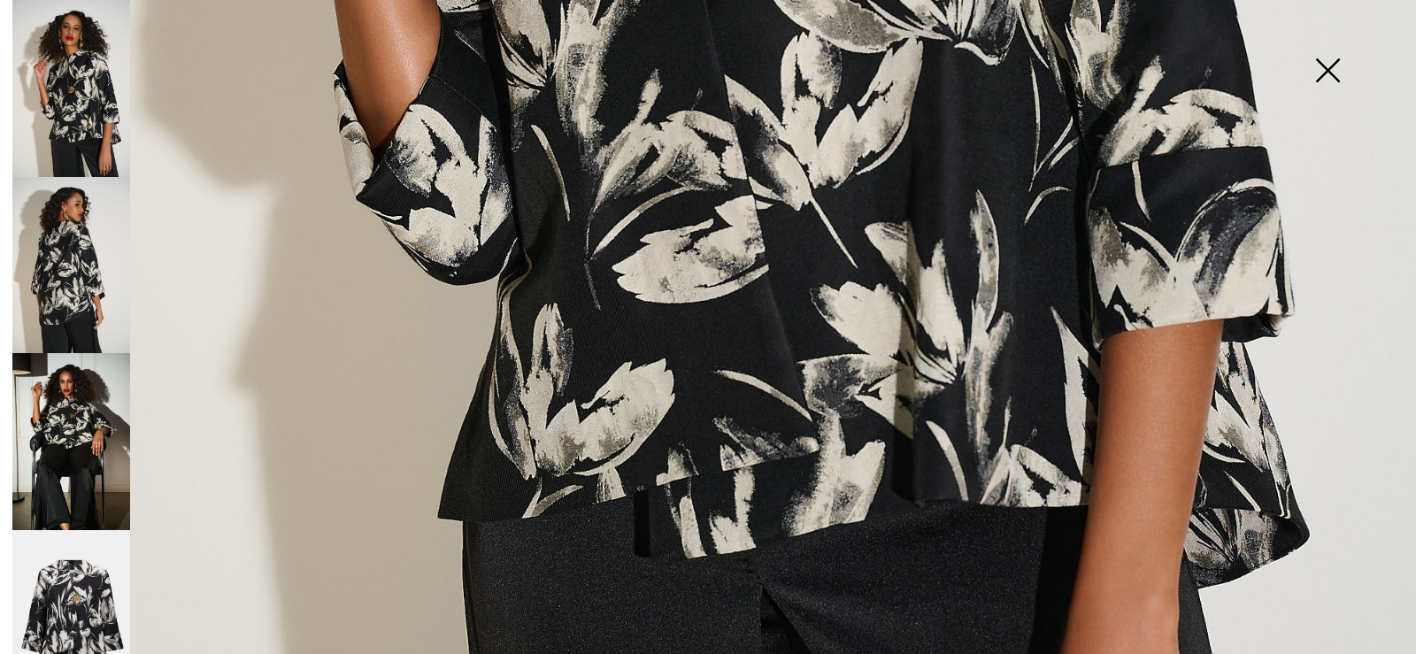
scroll to position [1239, 0]
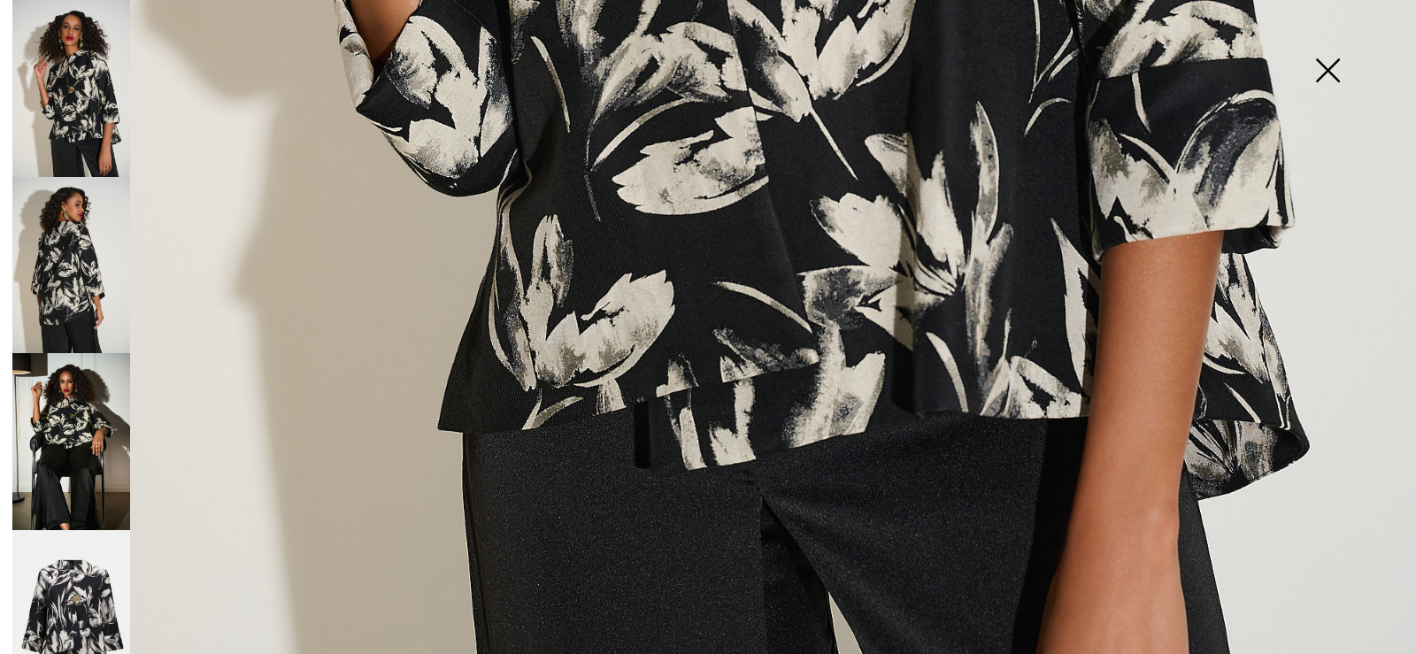
click at [68, 595] on img at bounding box center [71, 618] width 118 height 176
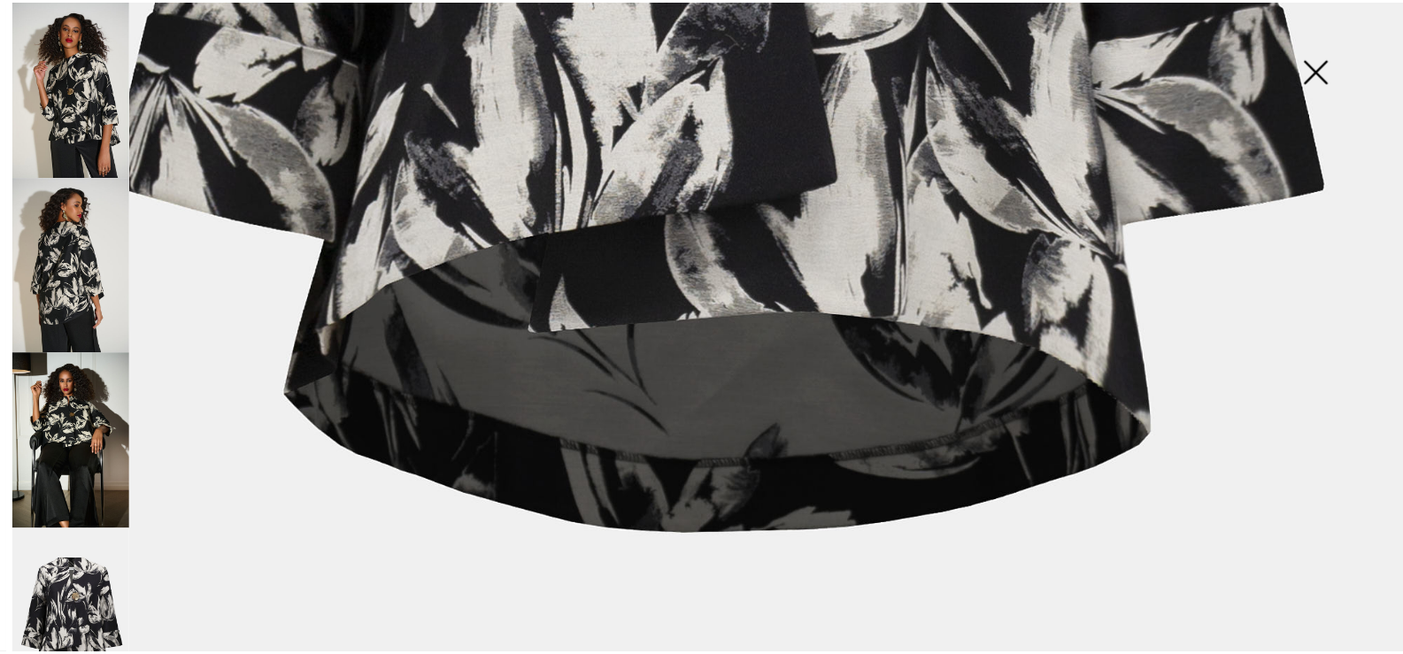
scroll to position [1328, 0]
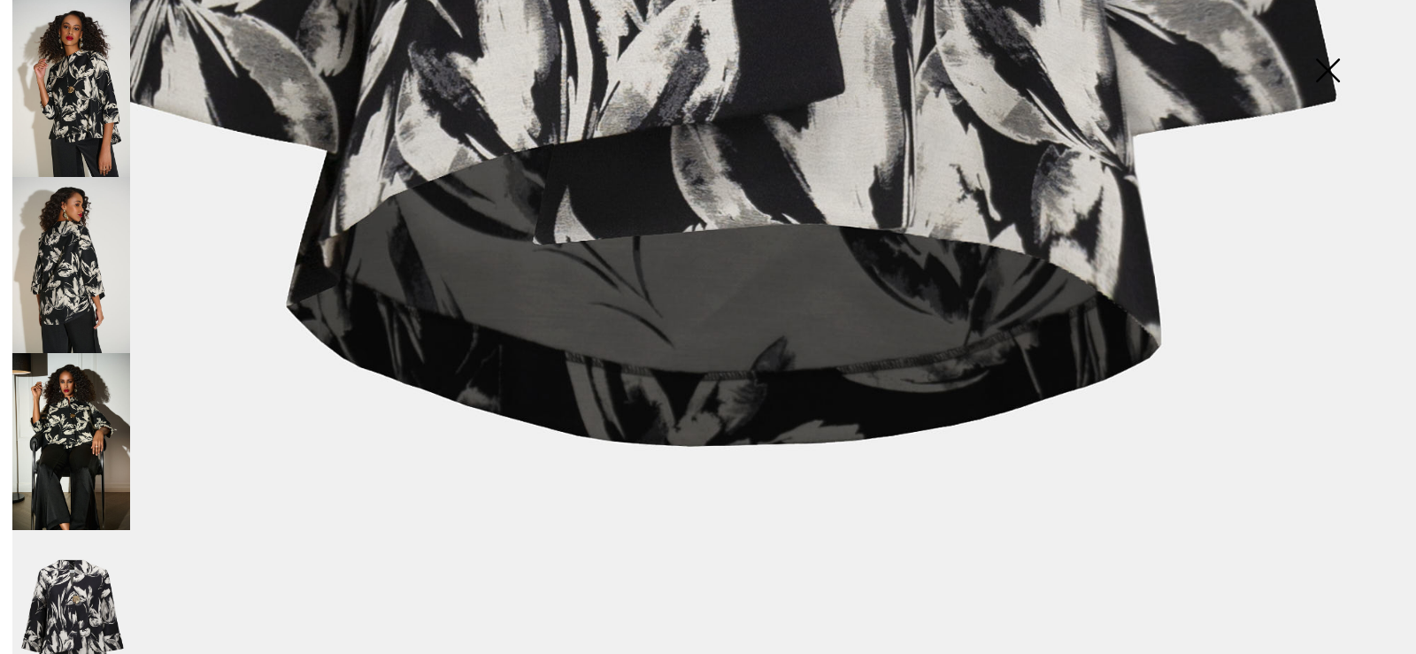
click at [1329, 71] on img at bounding box center [1327, 72] width 89 height 91
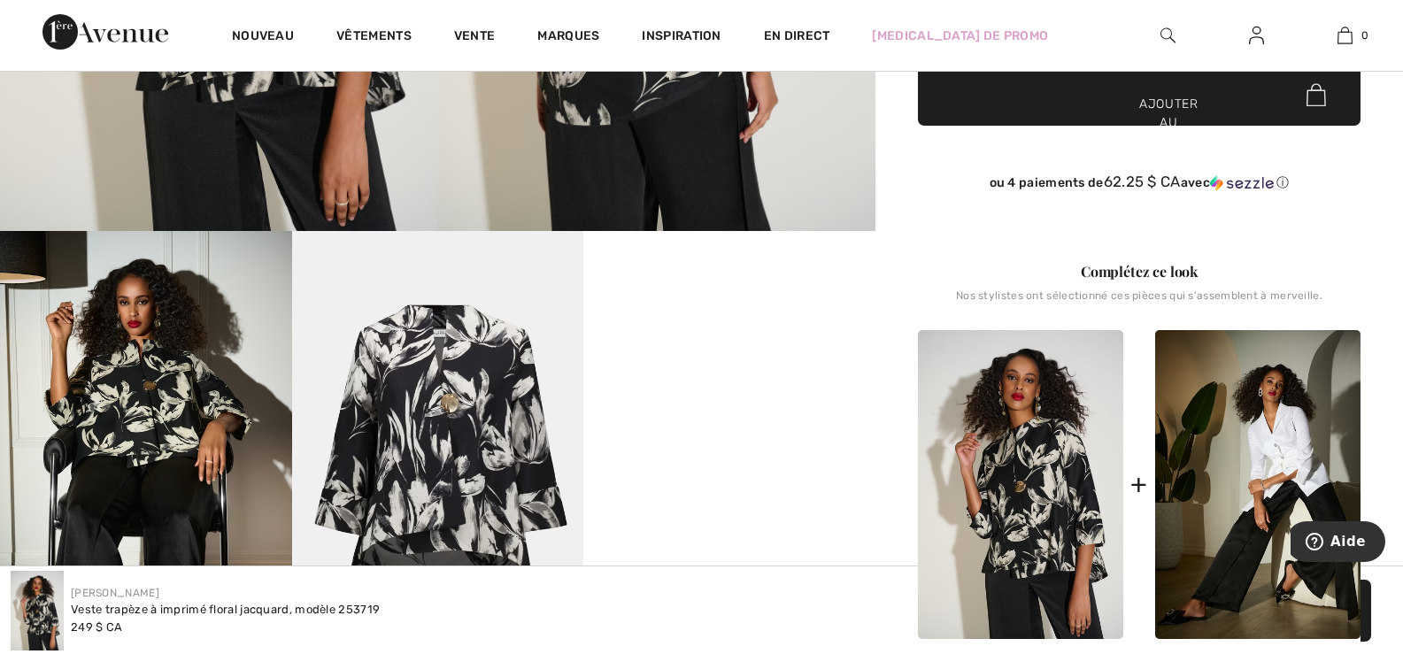
scroll to position [974, 0]
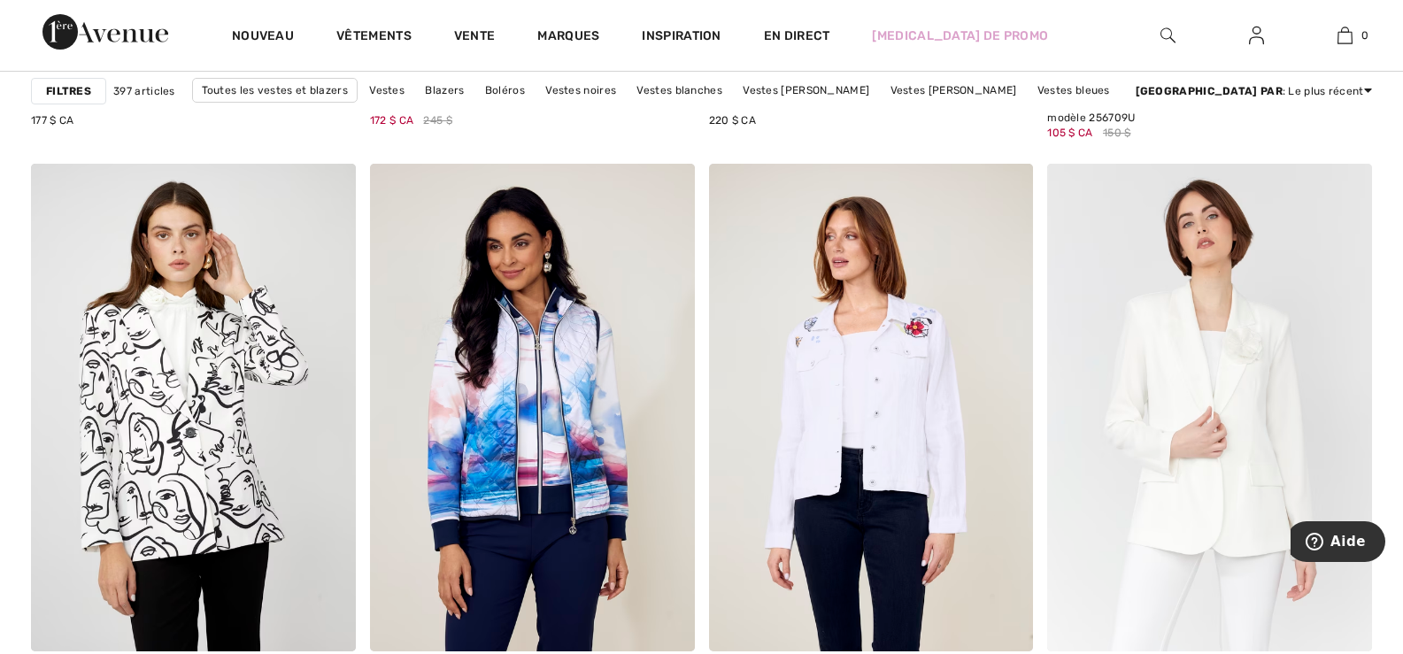
scroll to position [8586, 0]
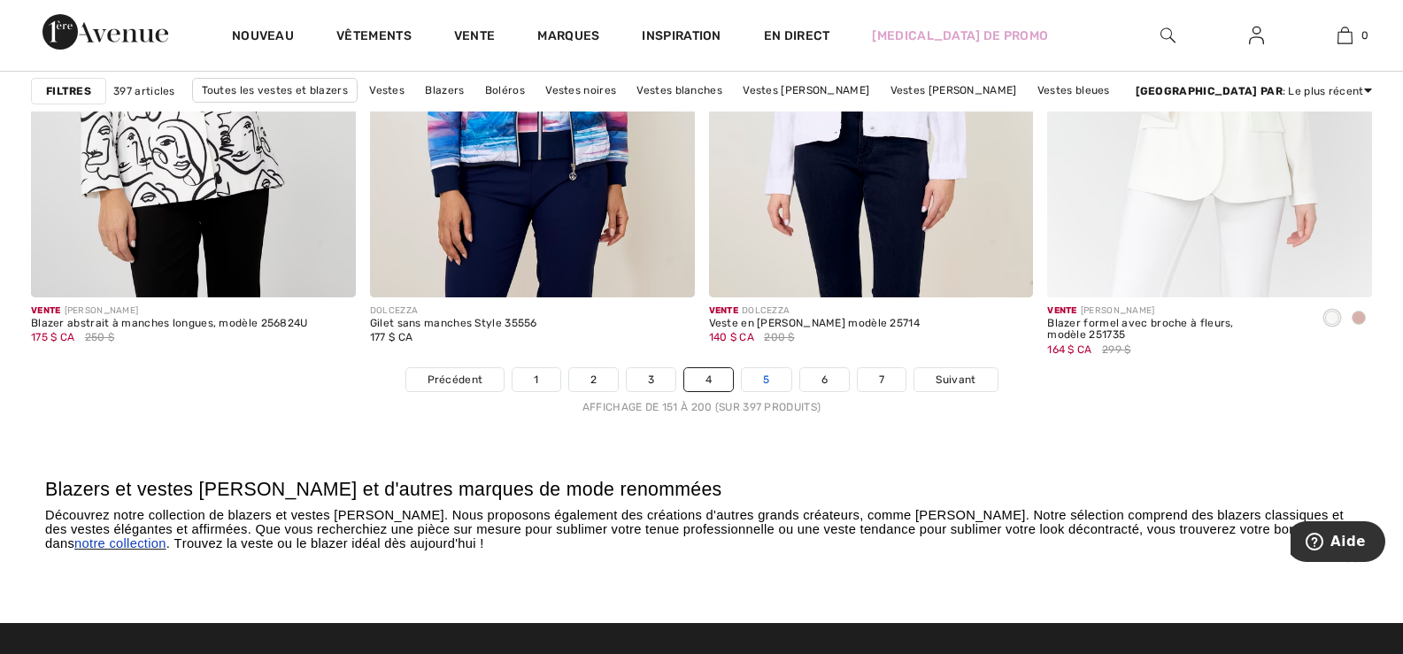
click at [760, 379] on link "5" at bounding box center [766, 379] width 49 height 23
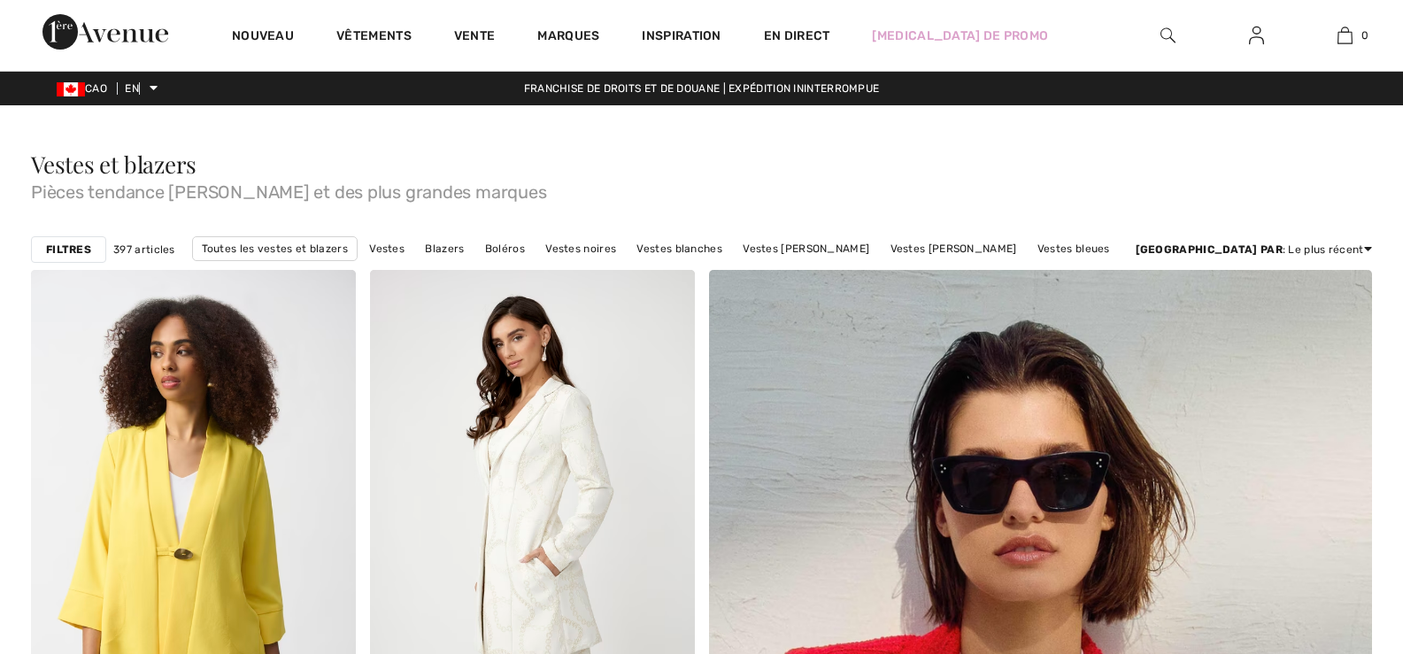
checkbox input "true"
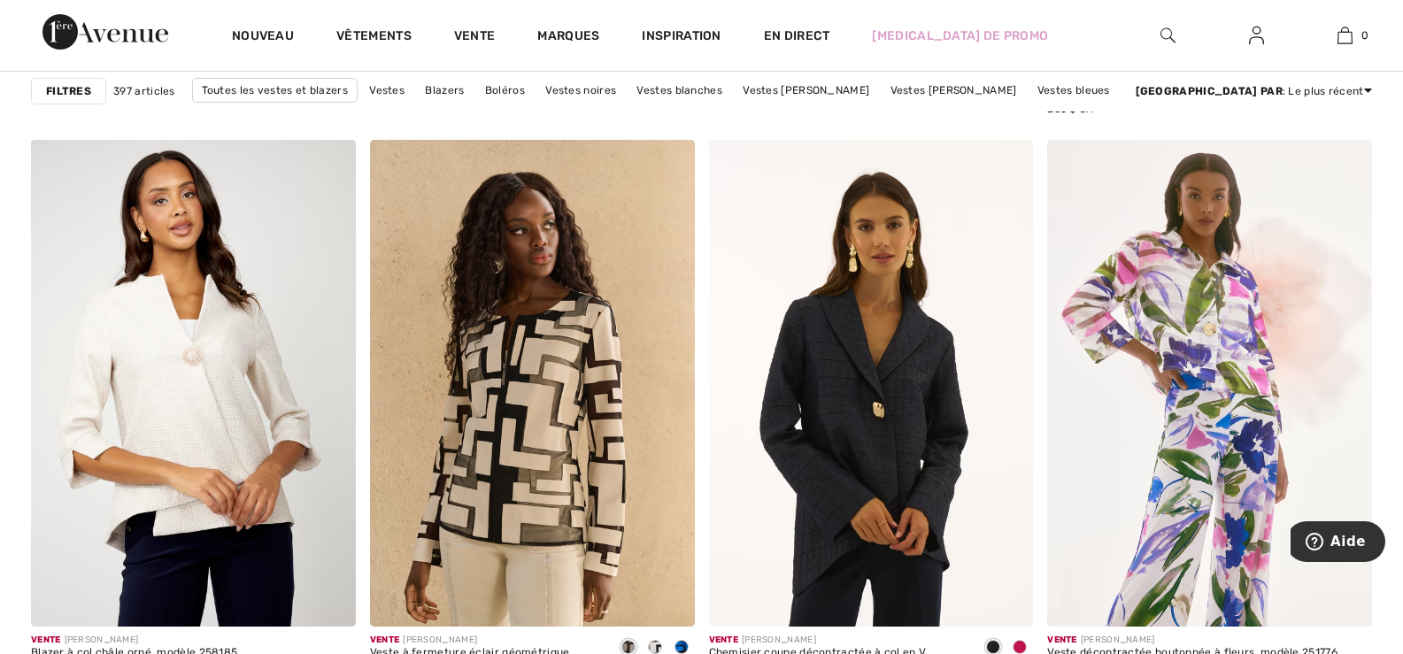
scroll to position [5842, 0]
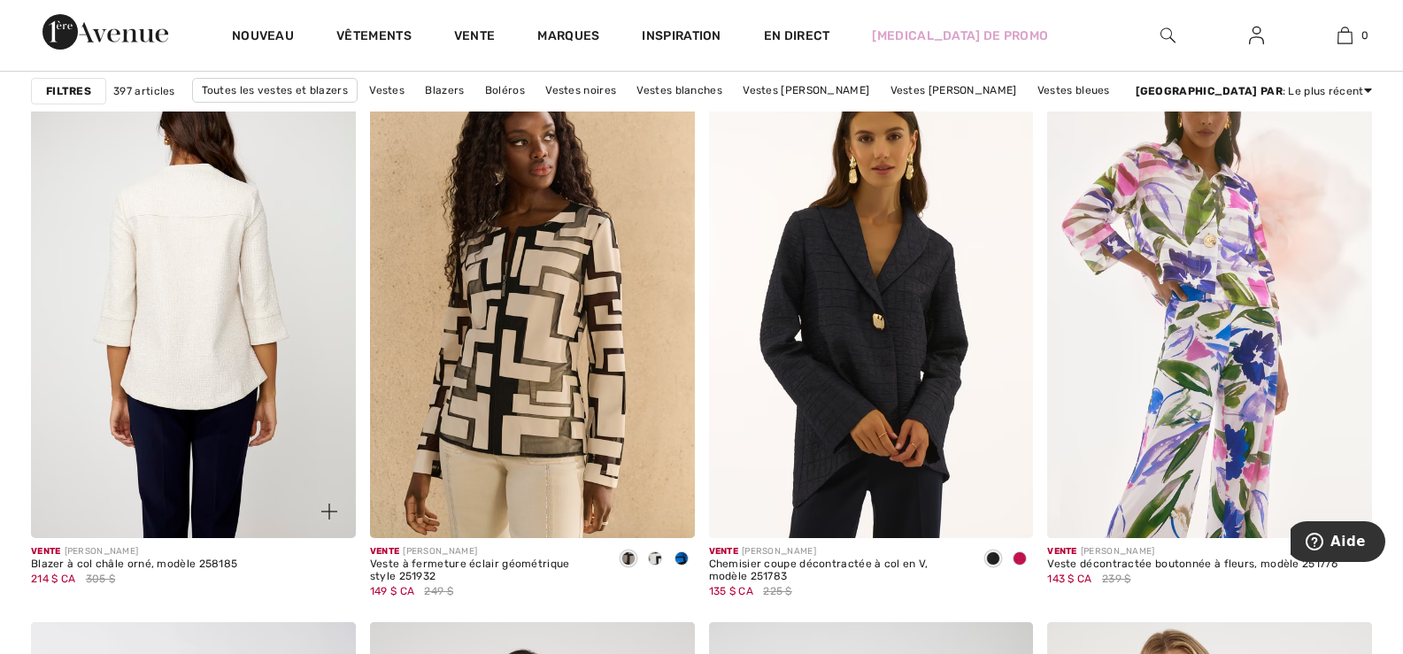
click at [204, 383] on img at bounding box center [193, 294] width 325 height 487
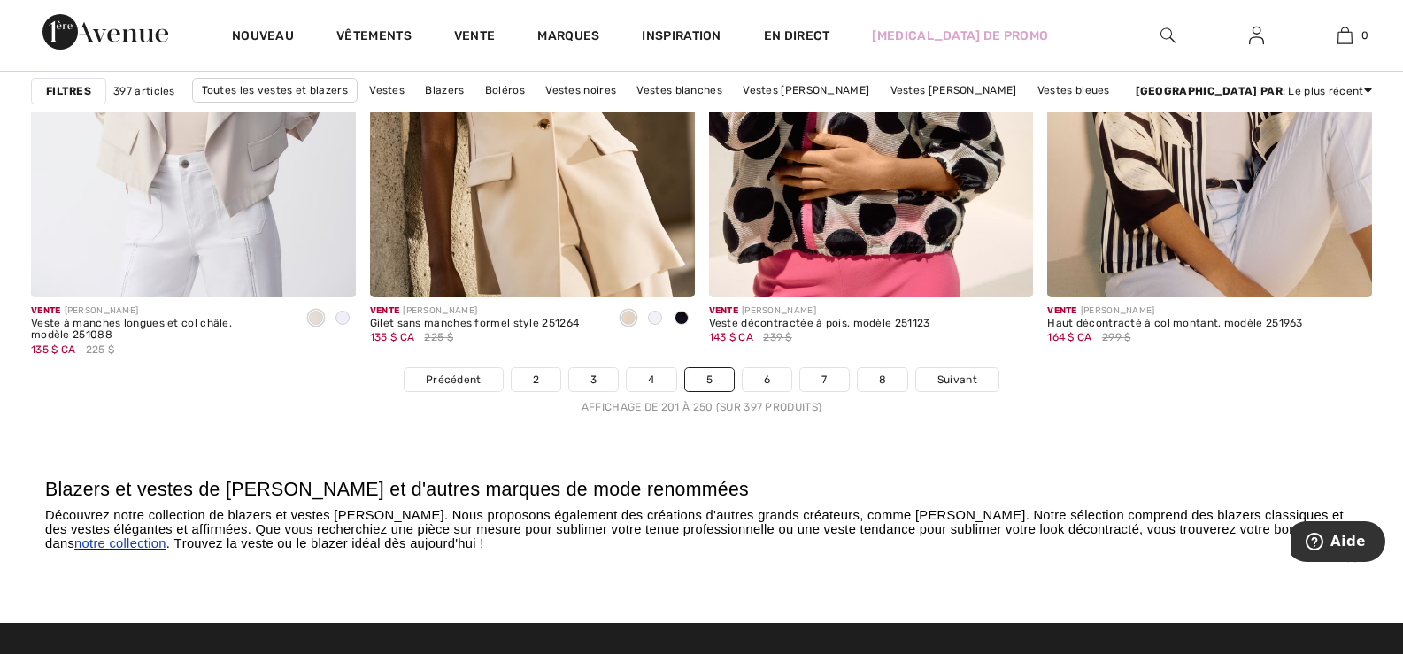
scroll to position [8675, 0]
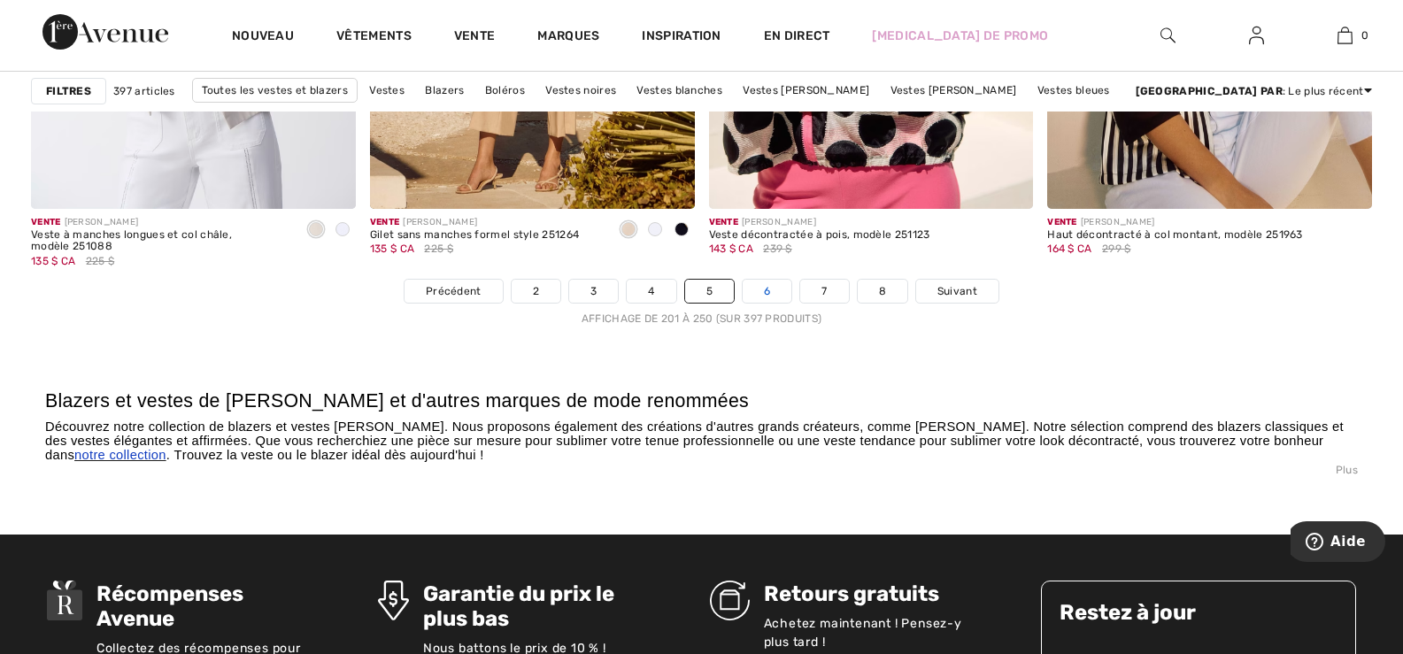
click at [767, 291] on font "6" at bounding box center [767, 291] width 6 height 12
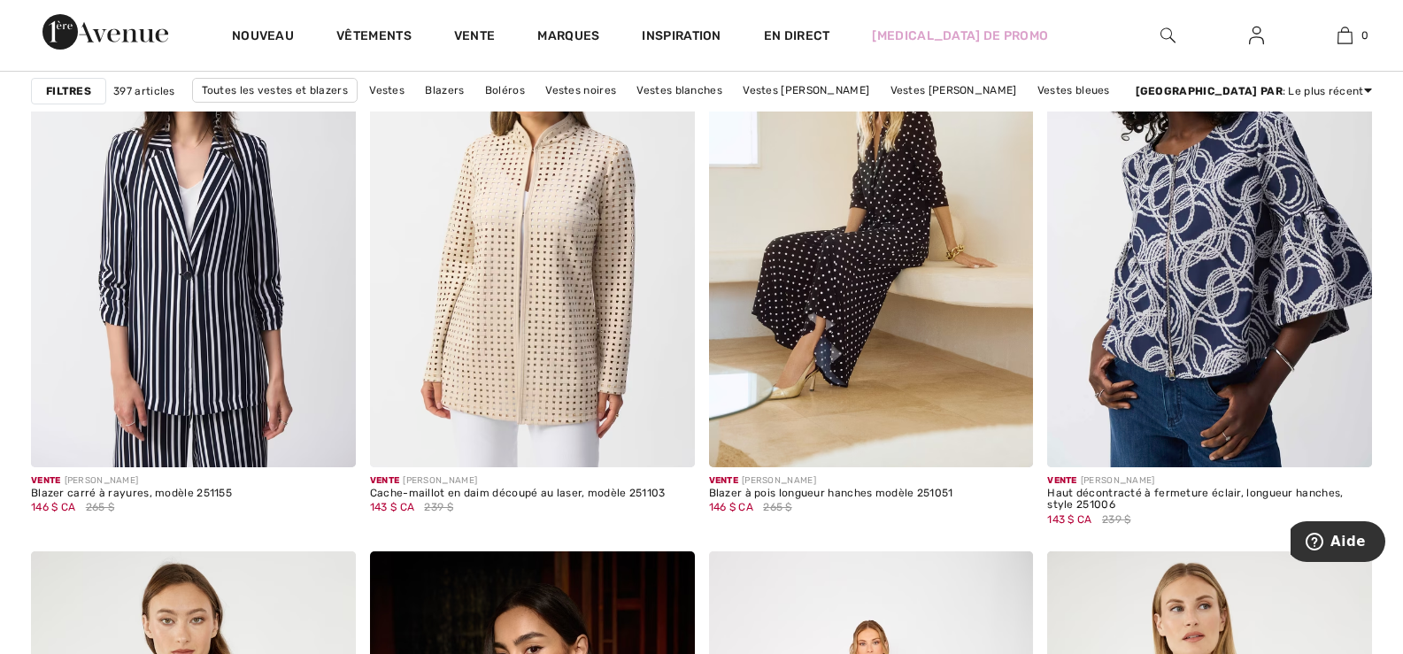
scroll to position [3275, 0]
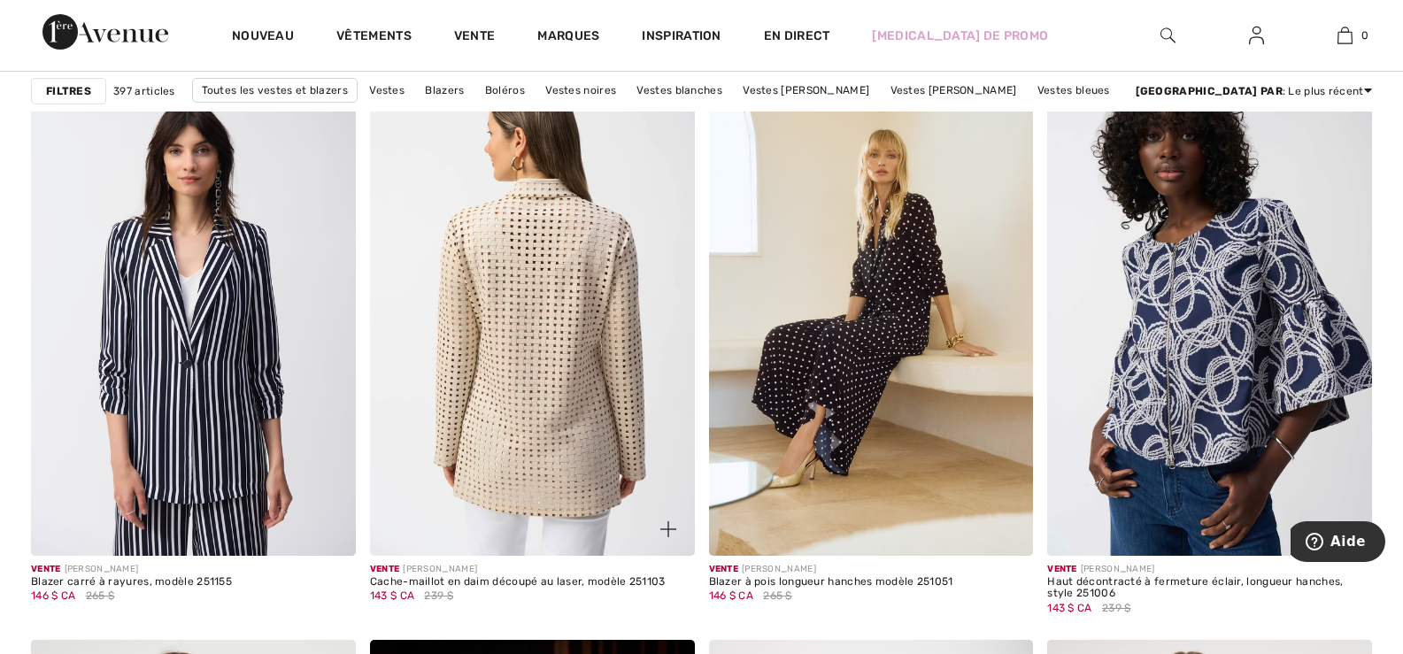
click at [542, 351] on img at bounding box center [532, 312] width 325 height 487
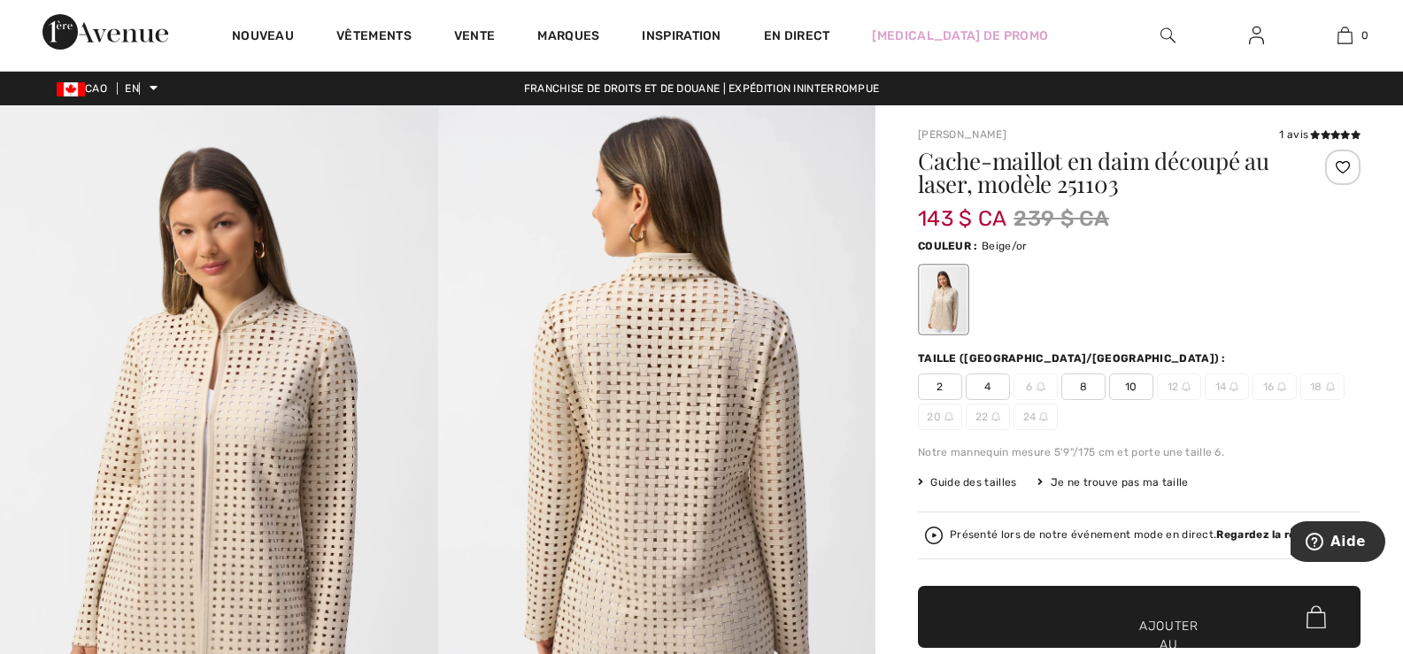
scroll to position [89, 0]
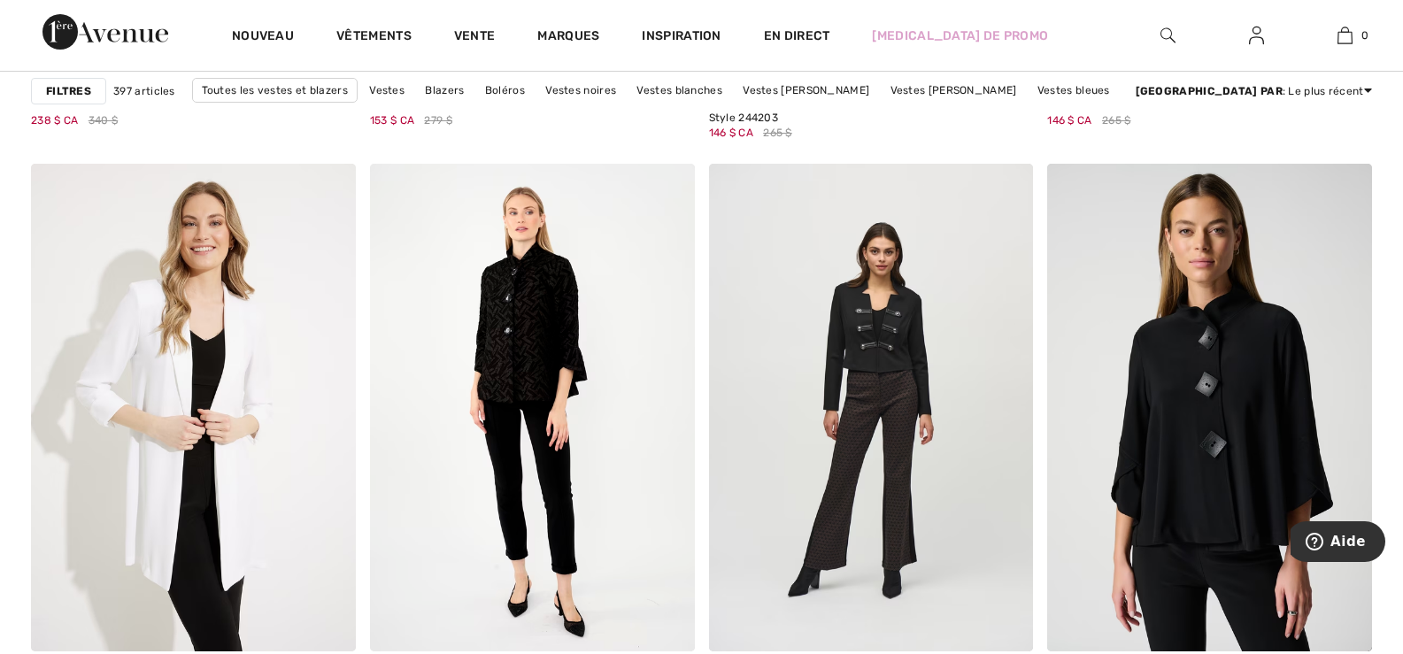
scroll to position [8498, 0]
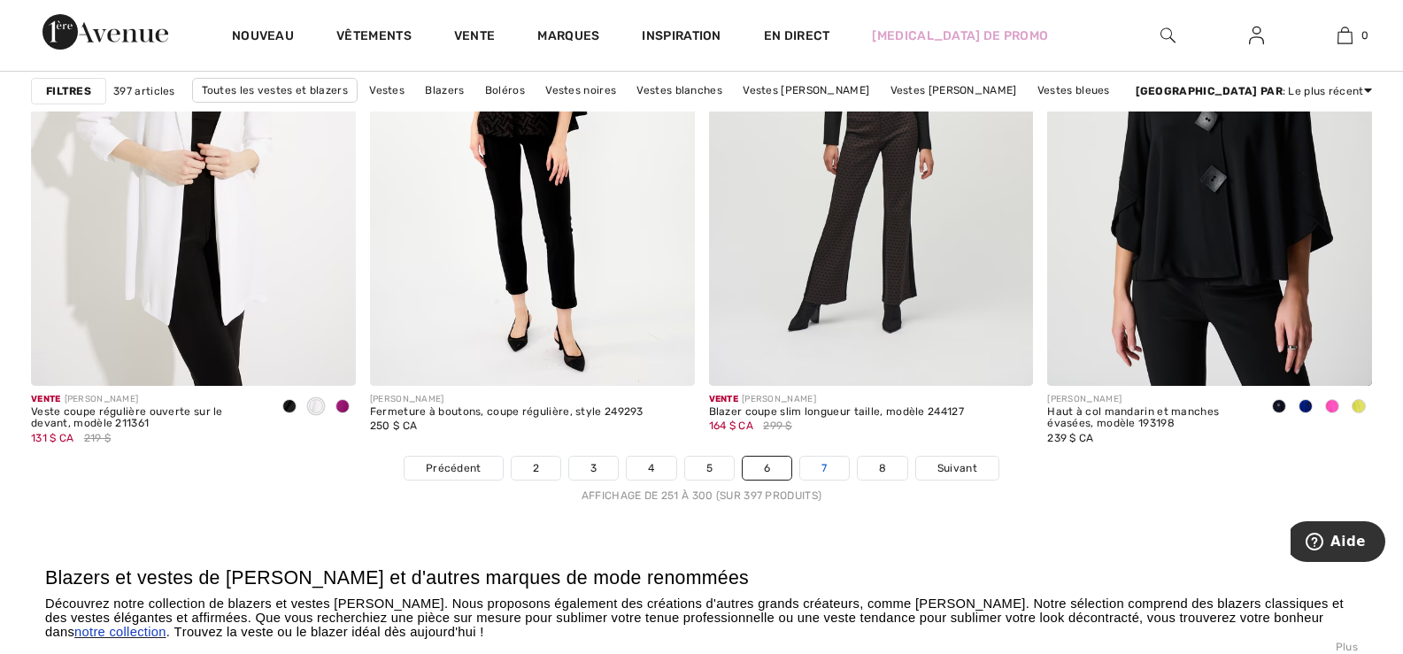
click at [825, 466] on font "7" at bounding box center [823, 468] width 5 height 12
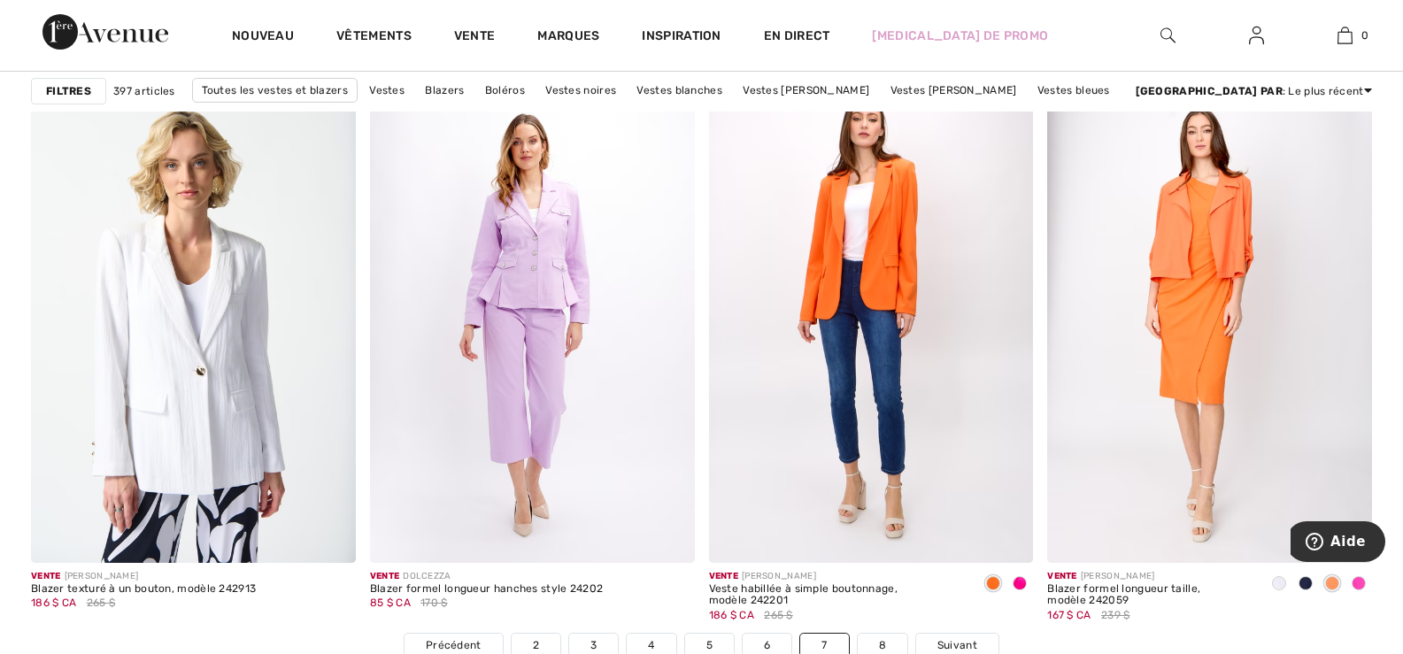
scroll to position [8763, 0]
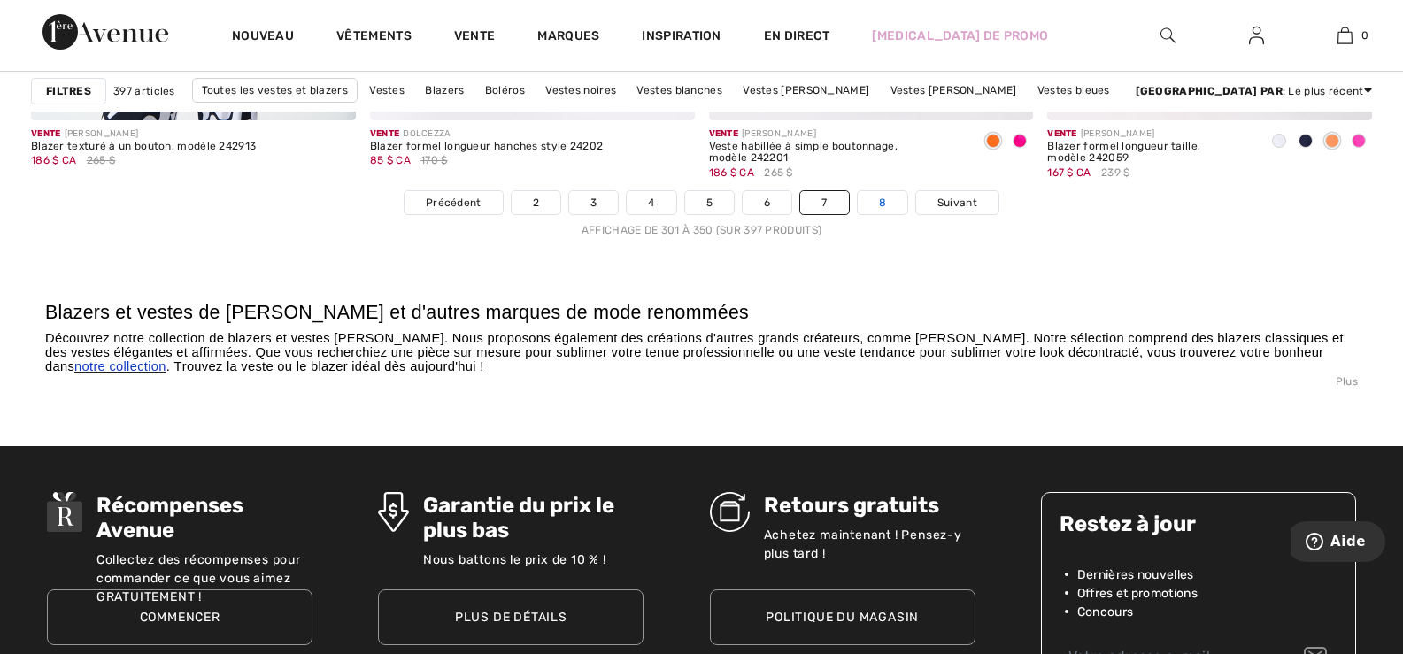
click at [882, 204] on font "8" at bounding box center [882, 203] width 7 height 12
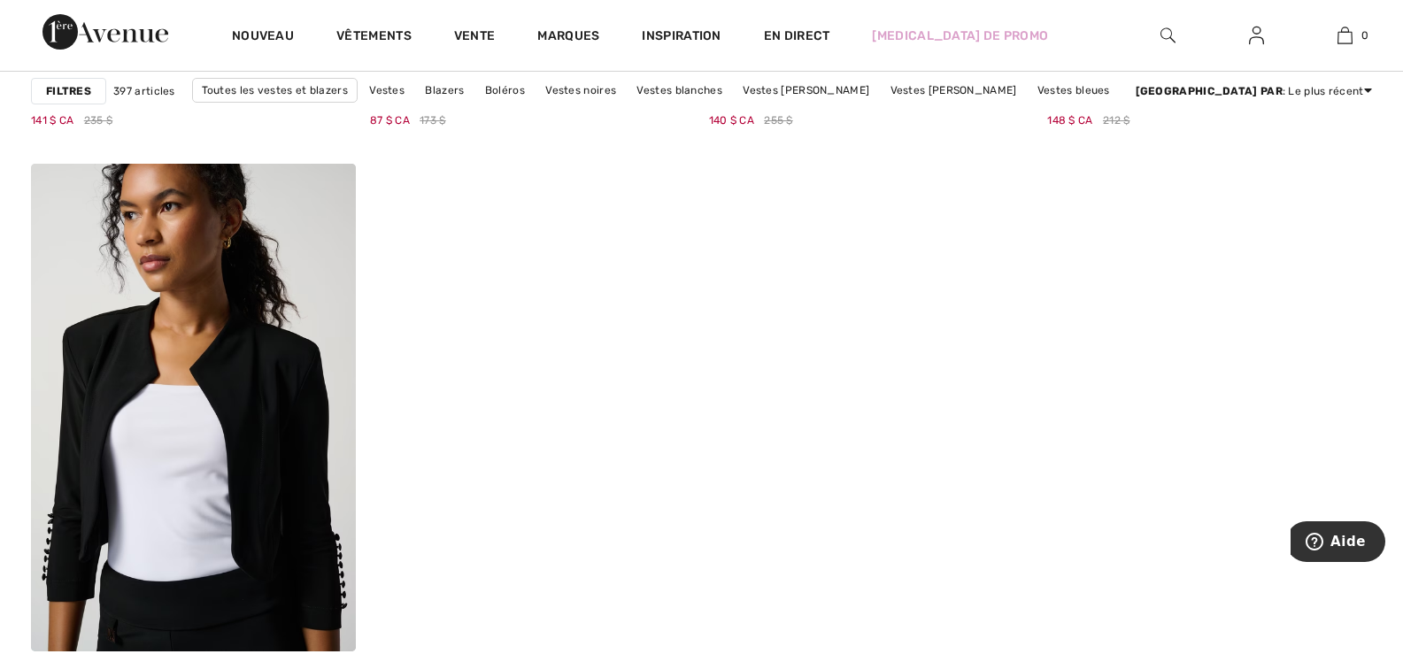
scroll to position [8675, 0]
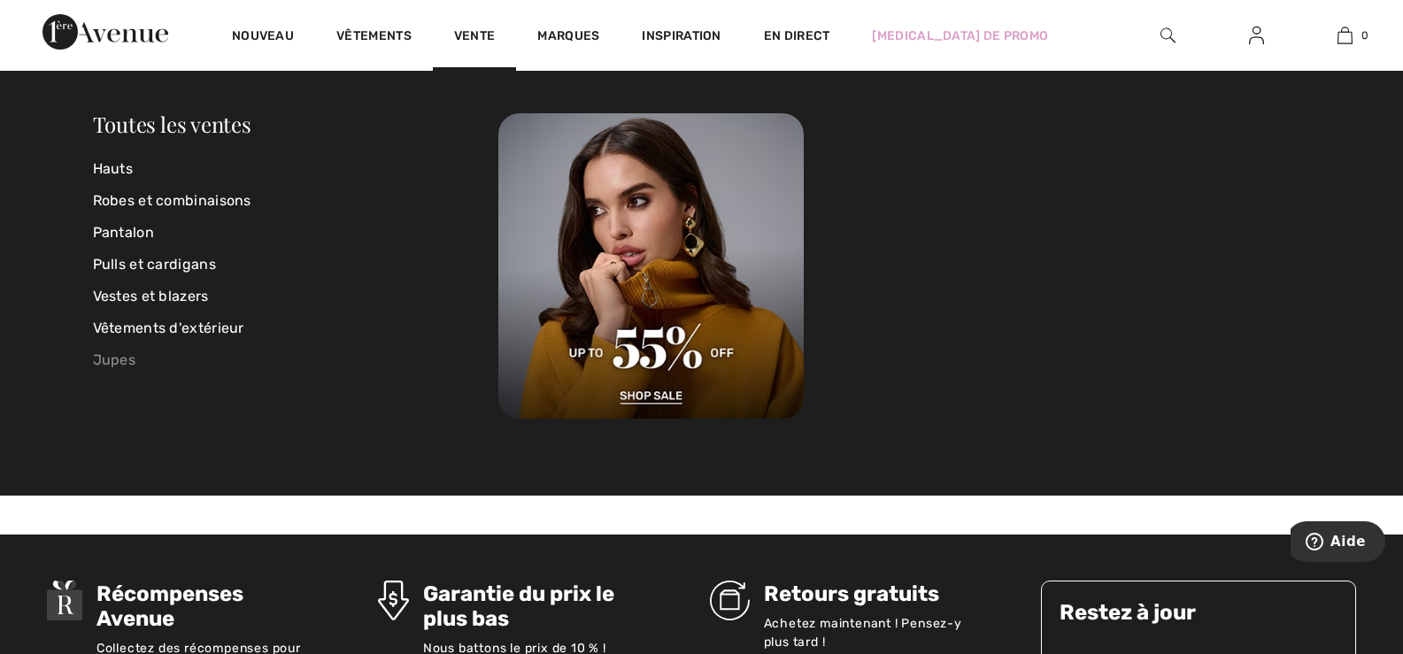
click at [117, 361] on font "Jupes" at bounding box center [114, 359] width 43 height 17
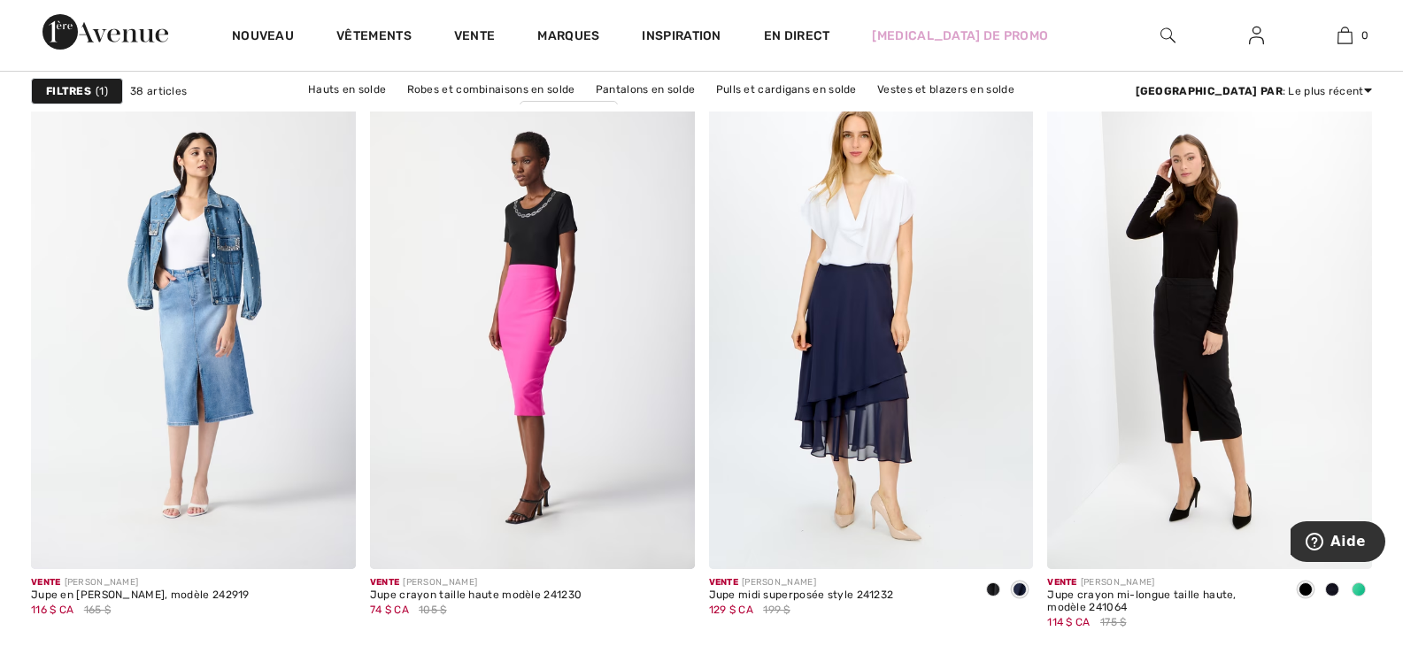
scroll to position [6993, 0]
